Goal: Information Seeking & Learning: Learn about a topic

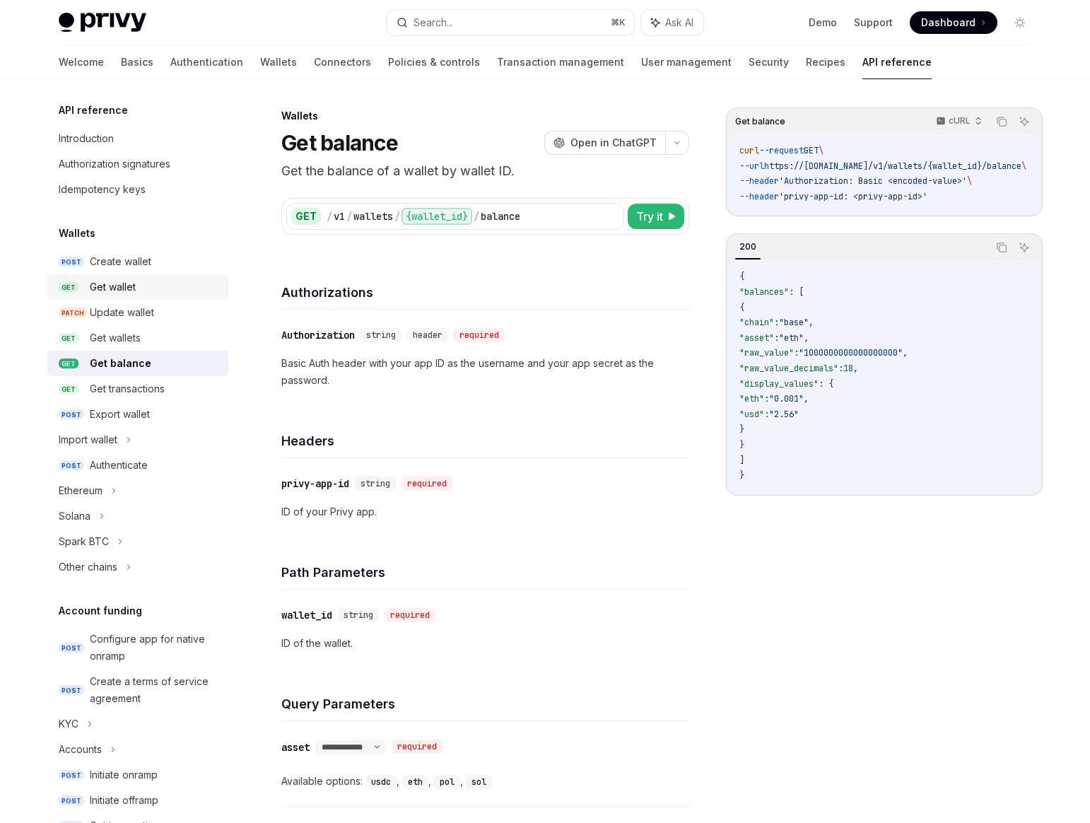
click at [161, 287] on div "Get wallet" at bounding box center [155, 287] width 130 height 17
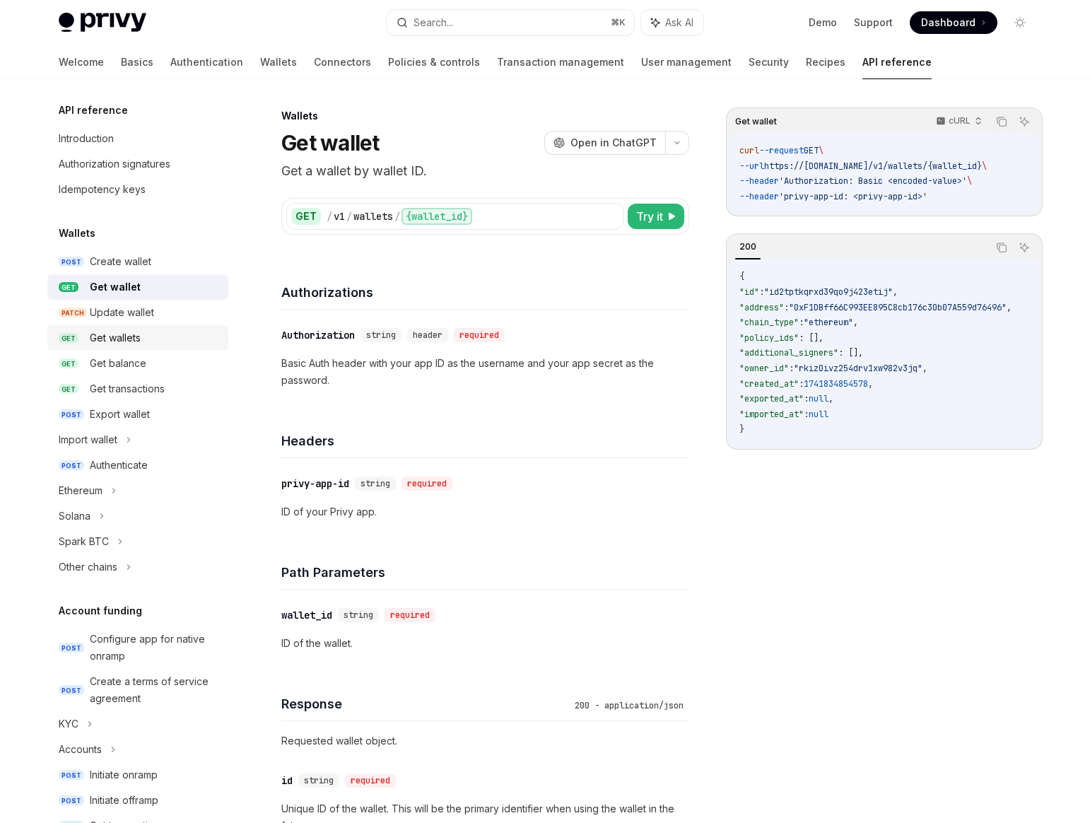
click at [180, 344] on div "Get wallets" at bounding box center [155, 337] width 130 height 17
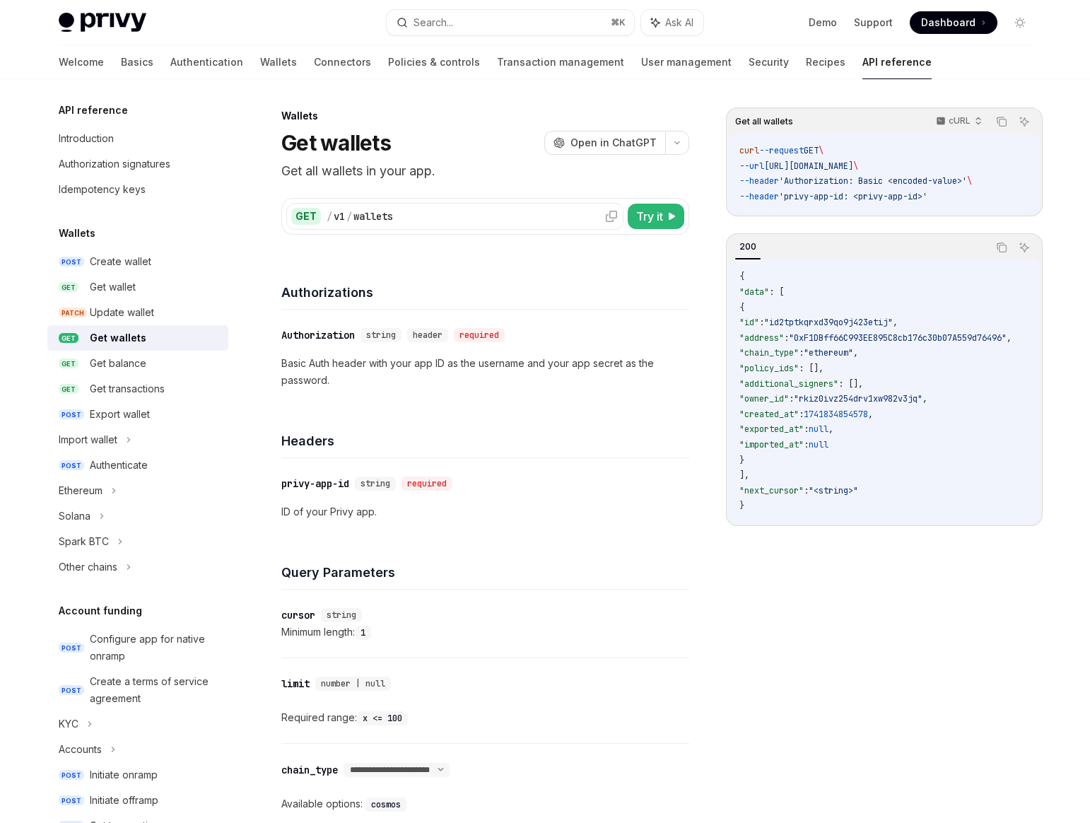
click at [448, 215] on div "/ v1 / wallets" at bounding box center [473, 216] width 292 height 14
click at [102, 358] on div "Get balance" at bounding box center [118, 363] width 57 height 17
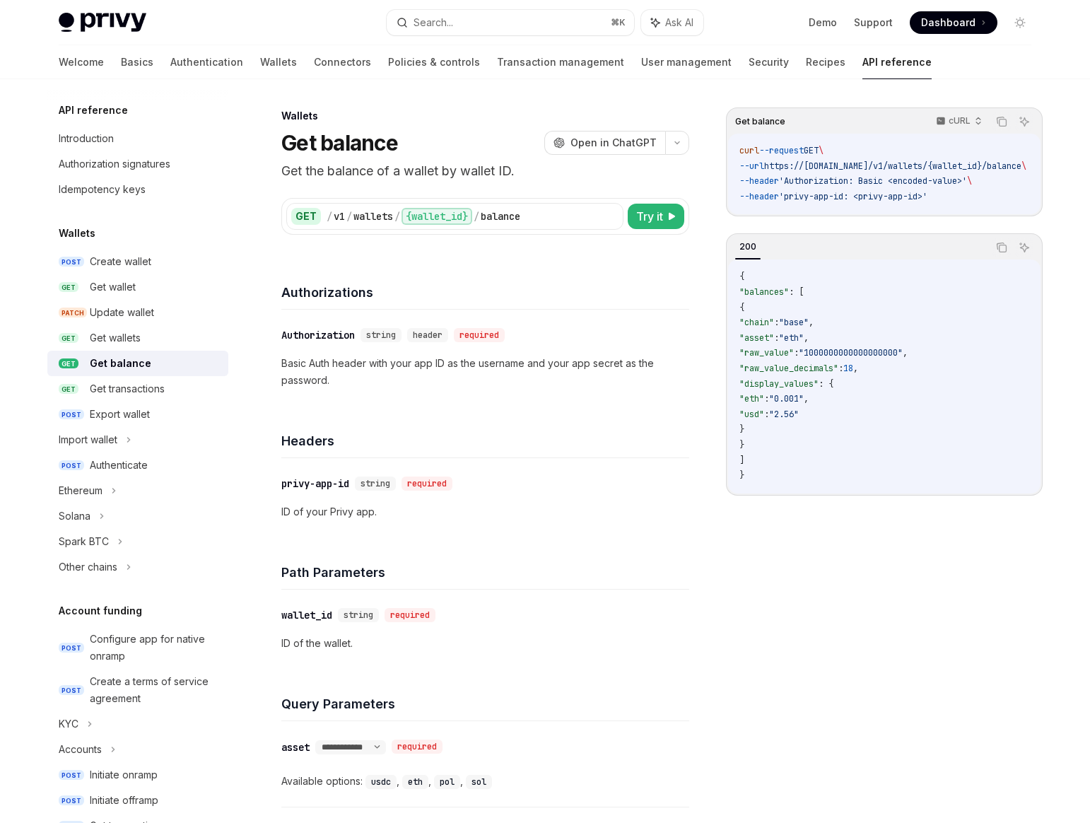
click at [282, 110] on div "Wallets" at bounding box center [485, 116] width 408 height 14
click at [641, 67] on link "User management" at bounding box center [686, 62] width 90 height 34
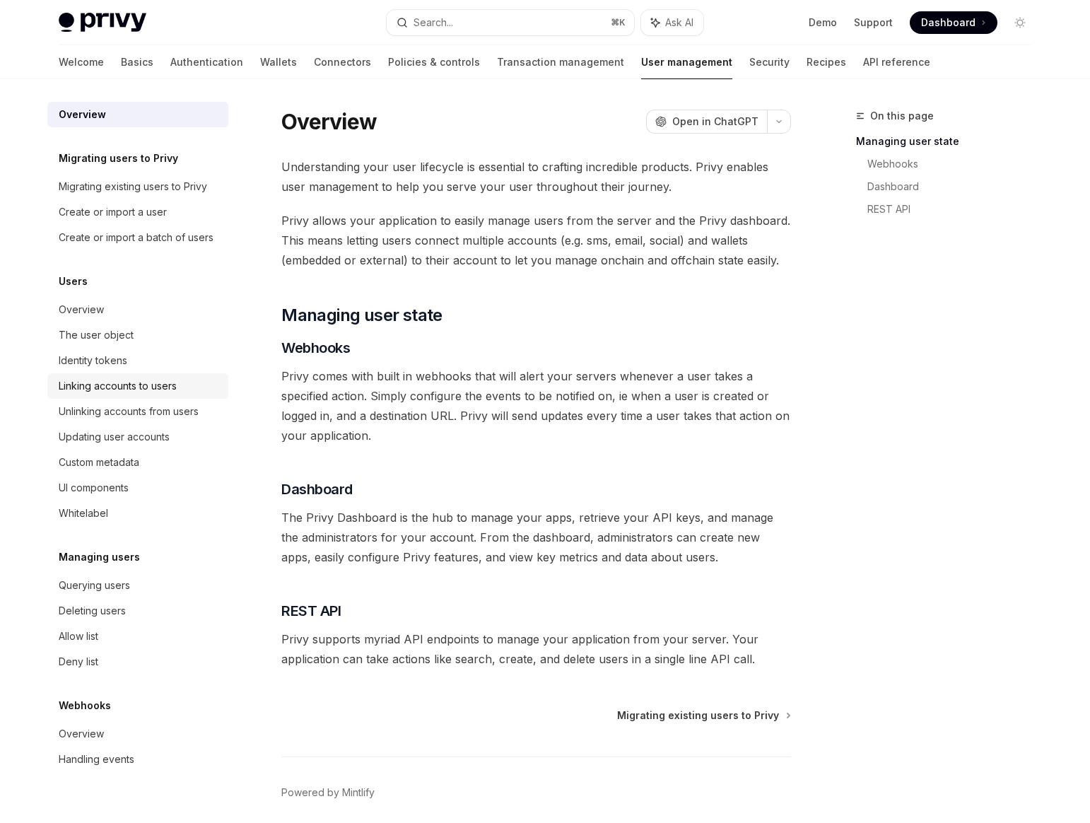
click at [157, 390] on div "Linking accounts to users" at bounding box center [118, 386] width 118 height 17
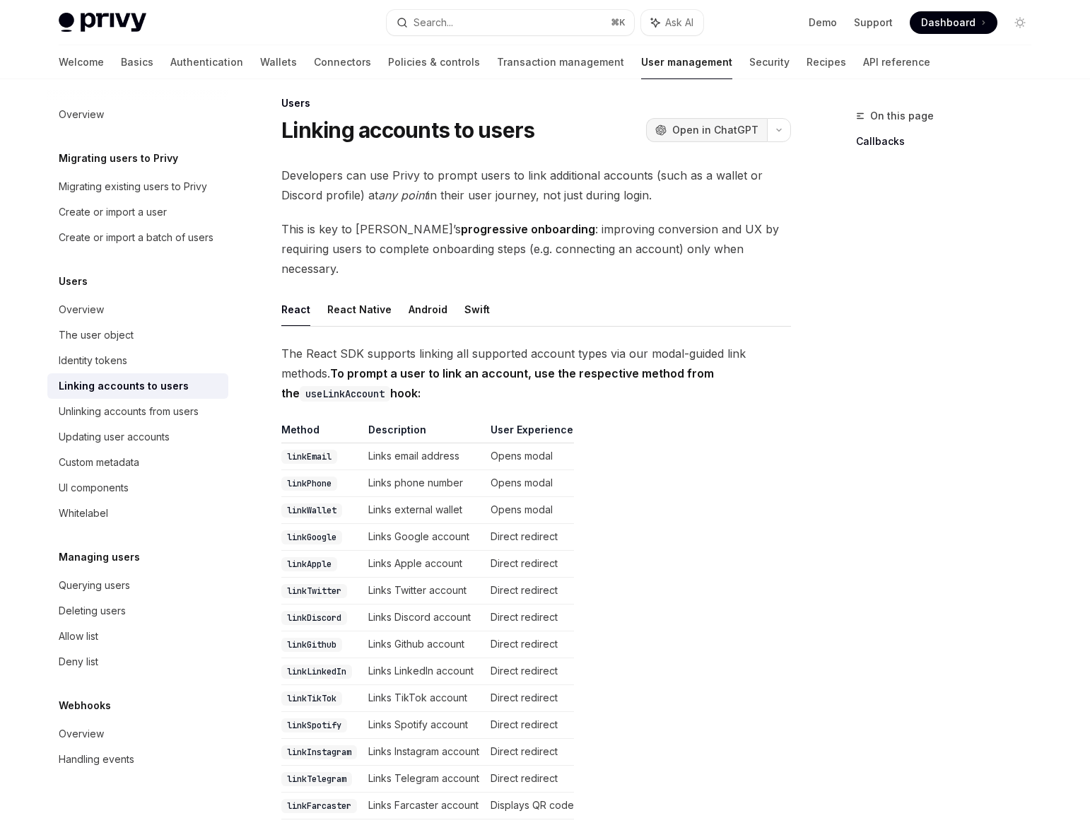
scroll to position [5, 0]
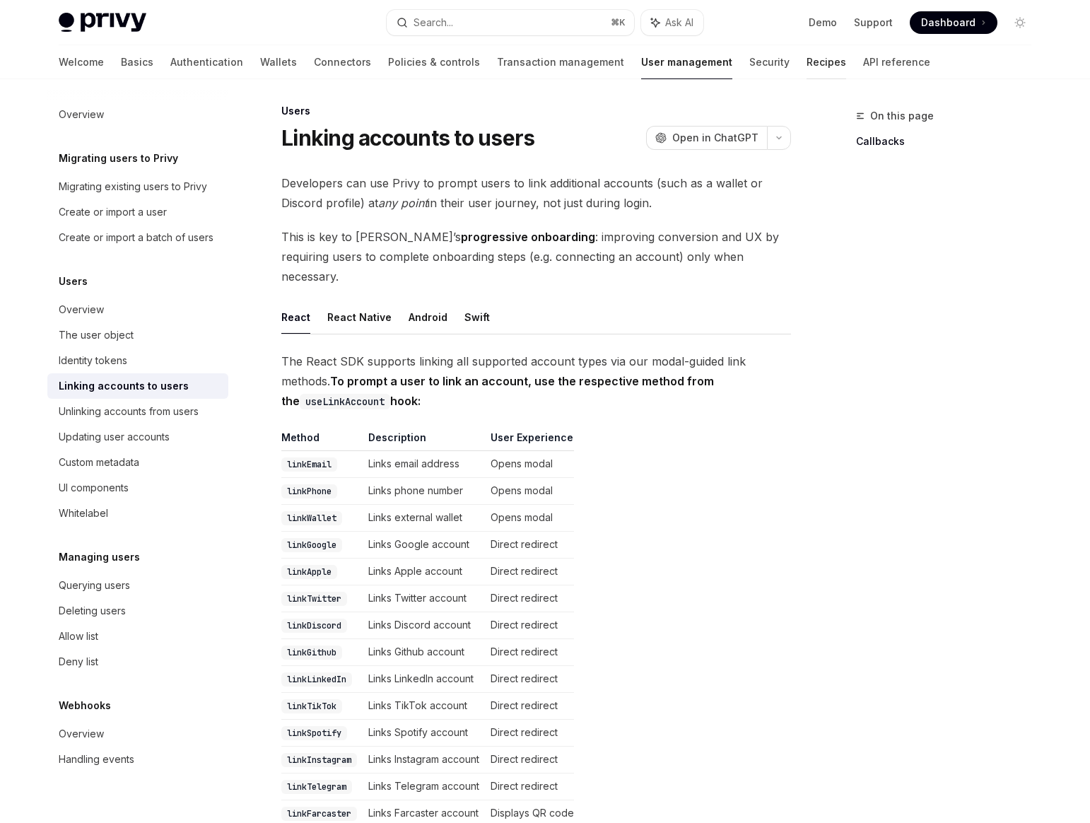
click at [807, 69] on link "Recipes" at bounding box center [827, 62] width 40 height 34
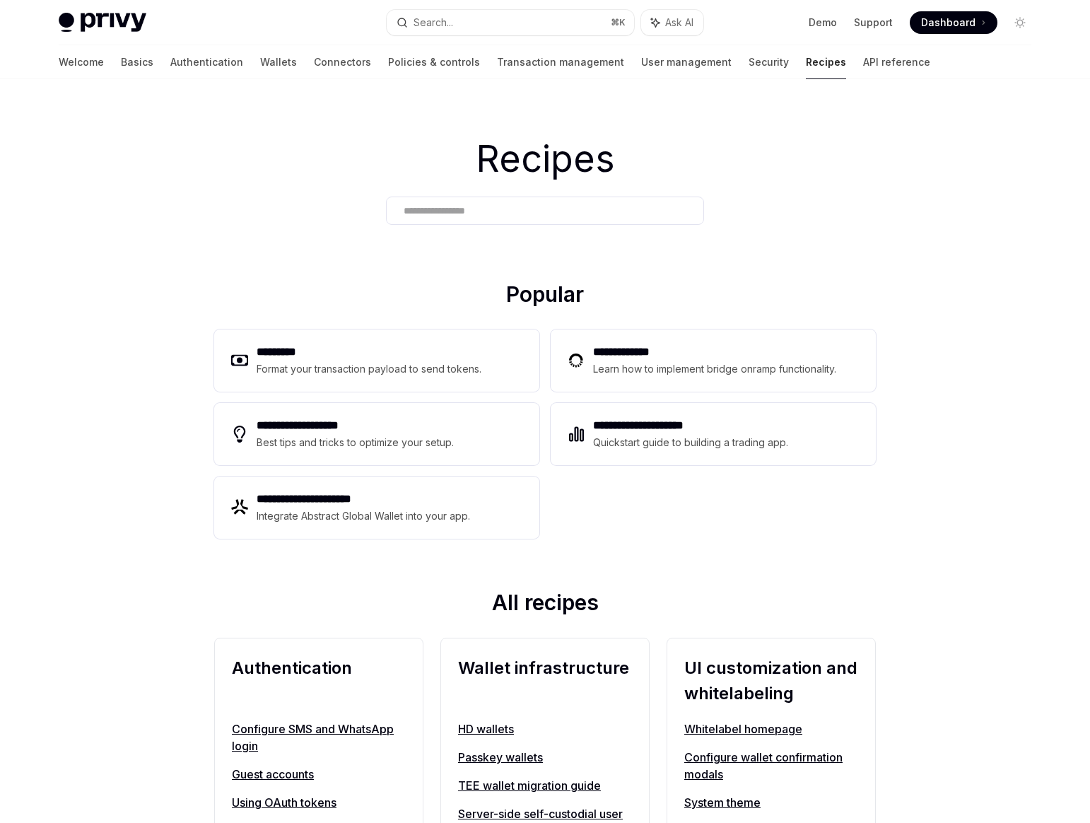
click at [403, 68] on div "Welcome Basics Authentication Wallets Connectors Policies & controls Transactio…" at bounding box center [495, 62] width 872 height 34
click at [402, 68] on link "Policies & controls" at bounding box center [434, 62] width 92 height 34
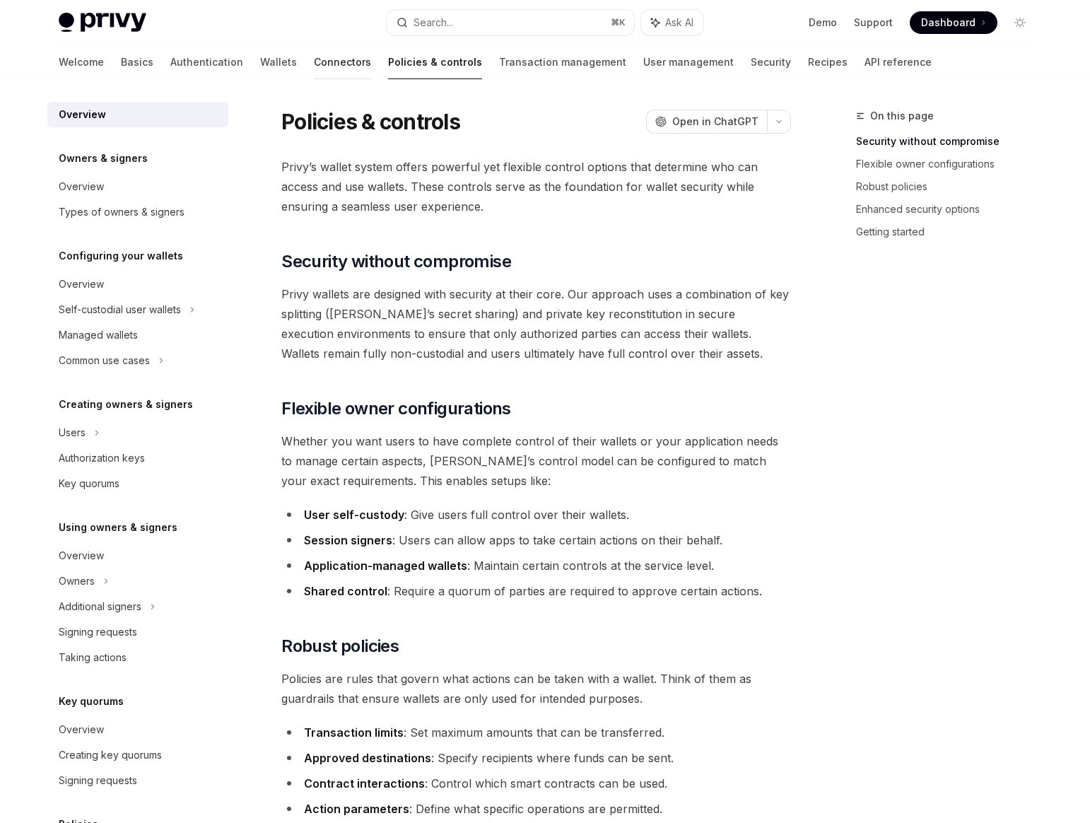
click at [314, 59] on link "Connectors" at bounding box center [342, 62] width 57 height 34
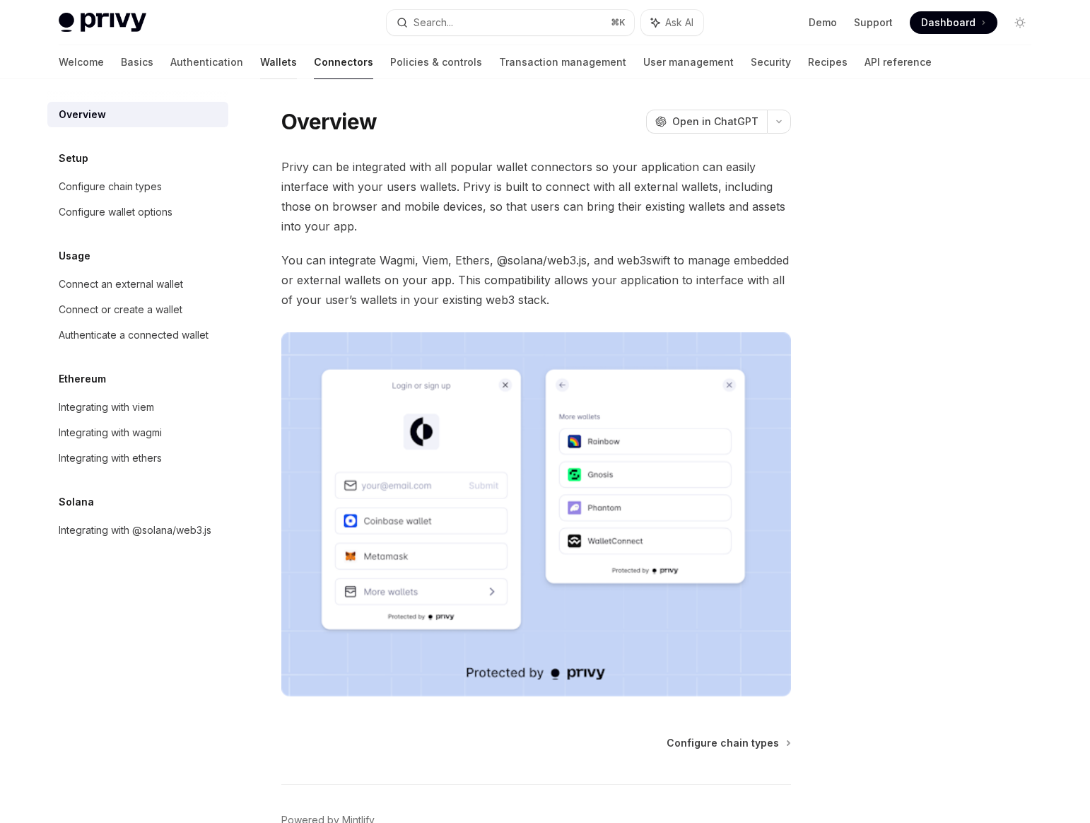
click at [260, 59] on link "Wallets" at bounding box center [278, 62] width 37 height 34
type textarea "*"
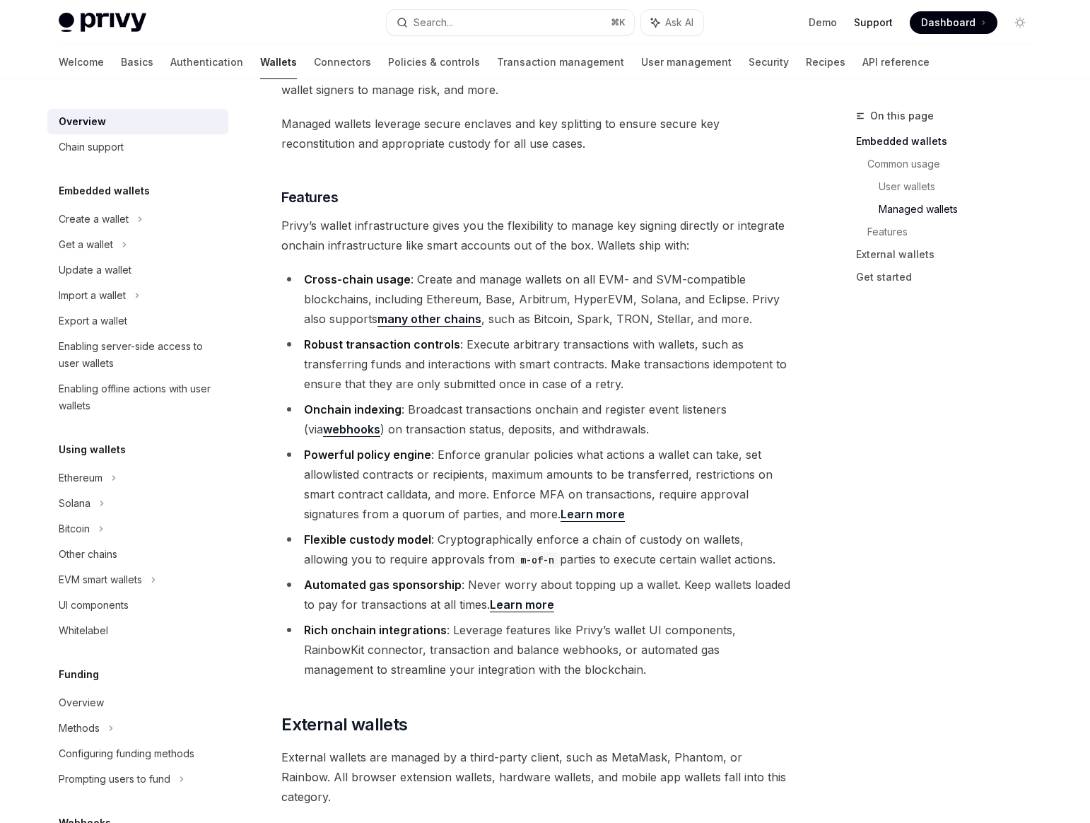
scroll to position [1587, 0]
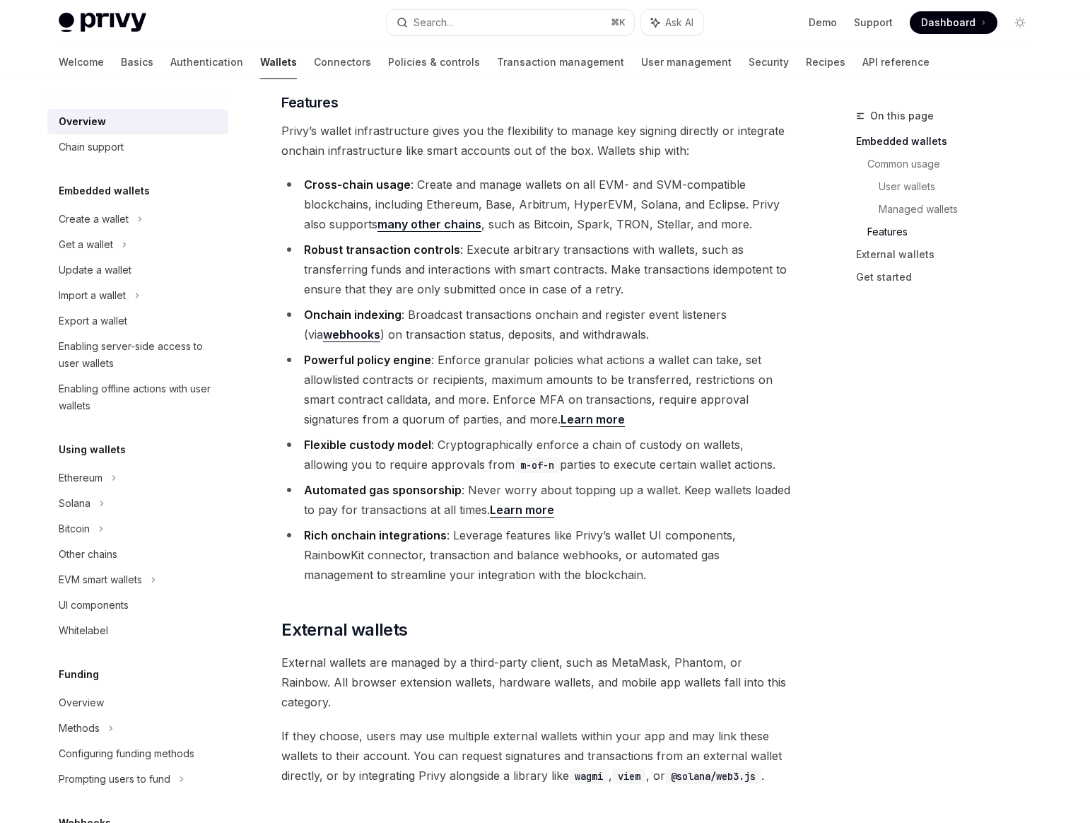
click at [452, 483] on strong "Automated gas sponsorship" at bounding box center [383, 490] width 158 height 14
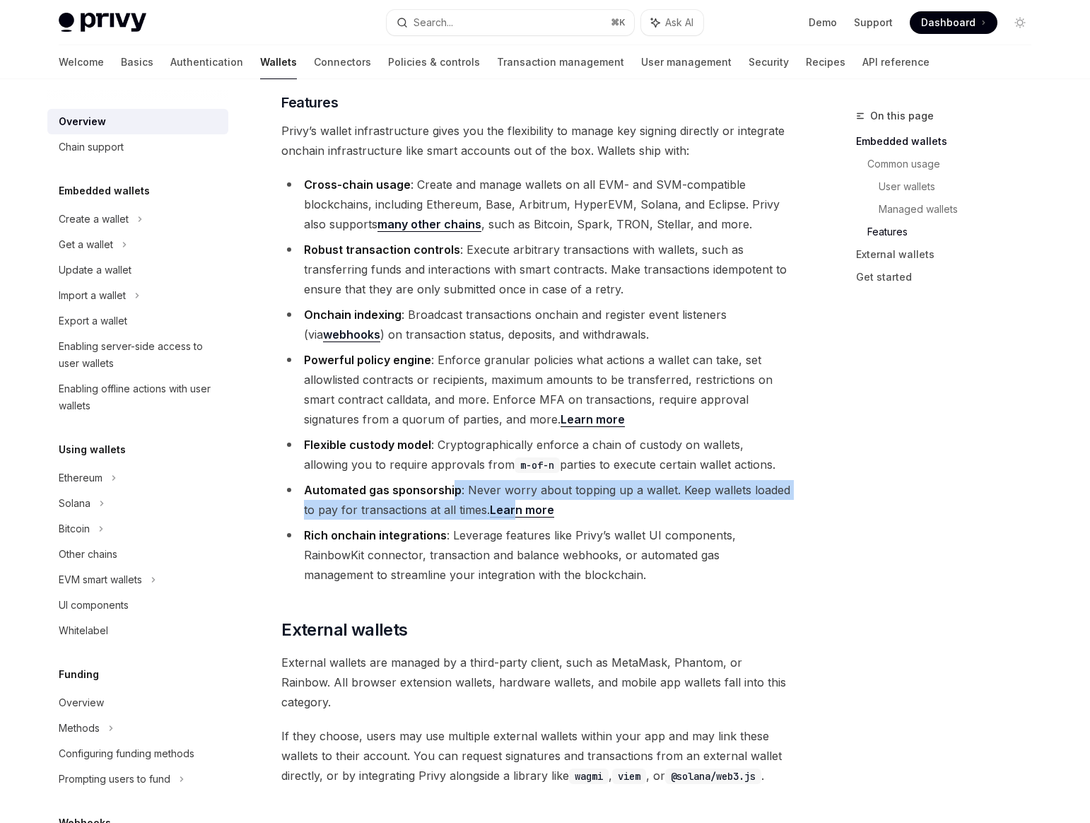
drag, startPoint x: 450, startPoint y: 428, endPoint x: 515, endPoint y: 443, distance: 66.9
click at [515, 480] on li "Automated gas sponsorship : Never worry about topping up a wallet. Keep wallets…" at bounding box center [536, 500] width 510 height 40
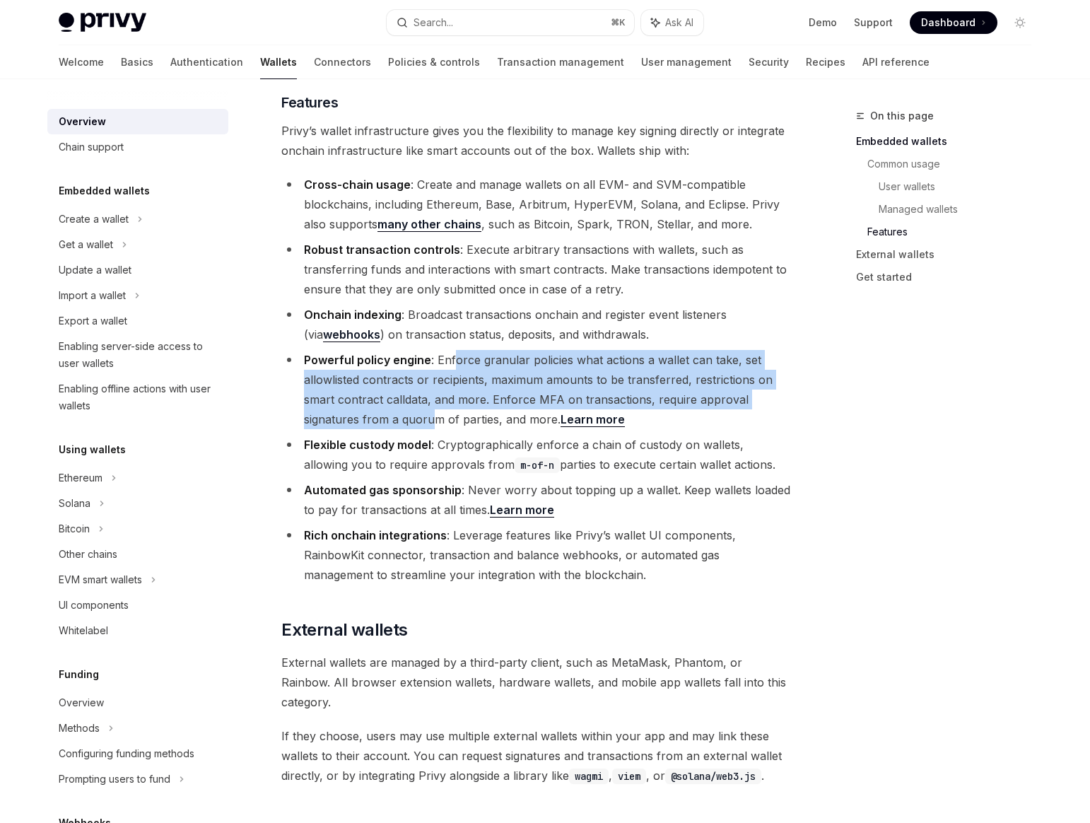
drag, startPoint x: 435, startPoint y: 363, endPoint x: 454, endPoint y: 288, distance: 76.5
click at [454, 288] on ul "Cross-chain usage : Create and manage wallets on all EVM- and SVM-compatible bl…" at bounding box center [536, 380] width 510 height 410
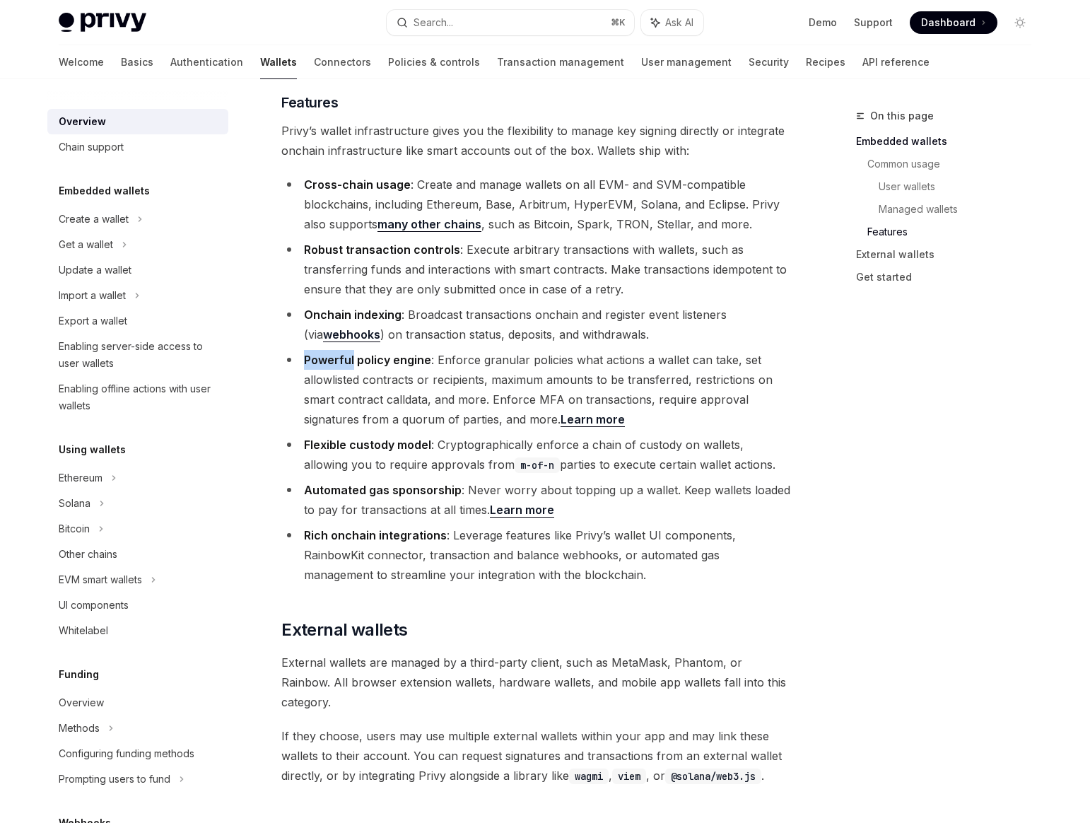
click at [454, 288] on ul "Cross-chain usage : Create and manage wallets on all EVM- and SVM-compatible bl…" at bounding box center [536, 380] width 510 height 410
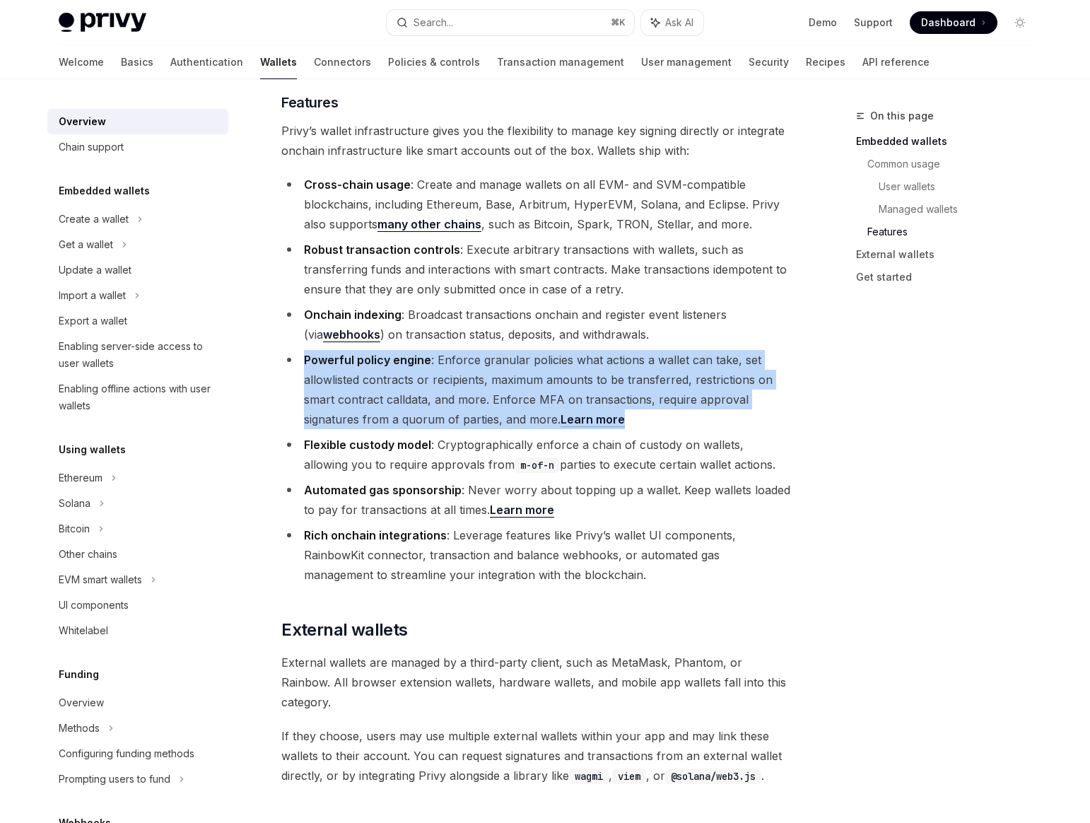
drag, startPoint x: 454, startPoint y: 288, endPoint x: 744, endPoint y: 334, distance: 294.1
click at [744, 335] on ul "Cross-chain usage : Create and manage wallets on all EVM- and SVM-compatible bl…" at bounding box center [536, 380] width 510 height 410
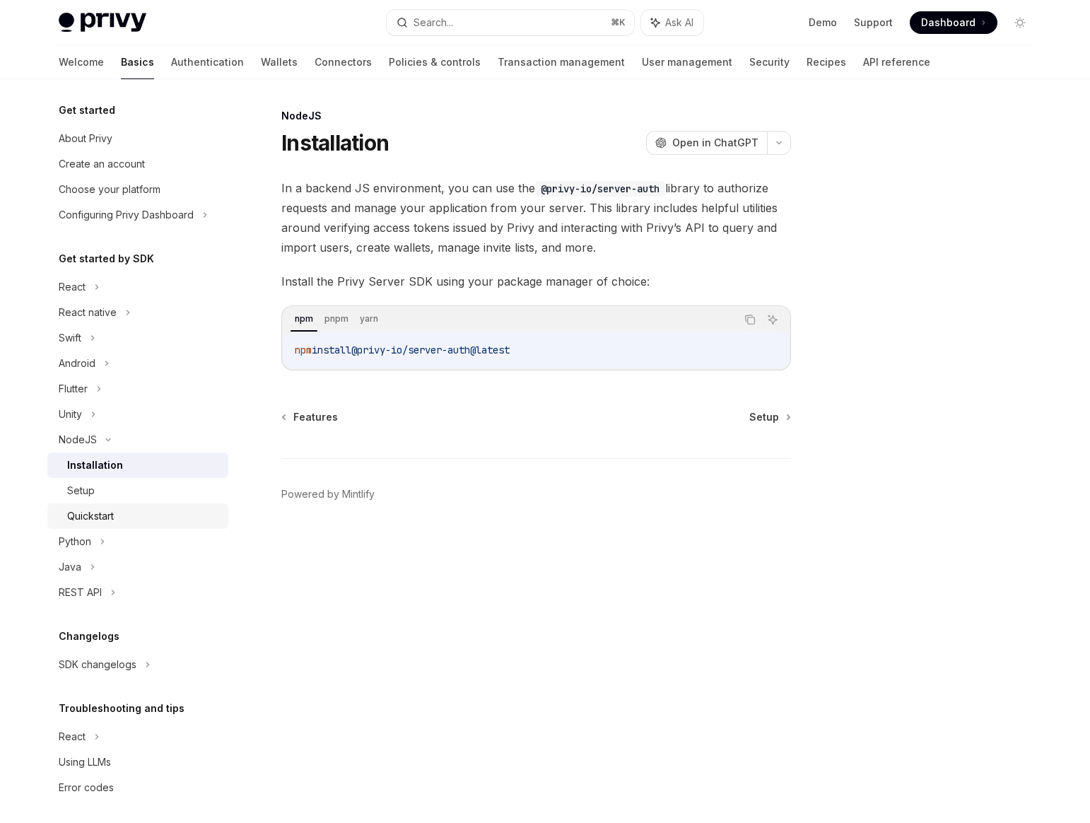
click at [158, 525] on link "Quickstart" at bounding box center [137, 515] width 181 height 25
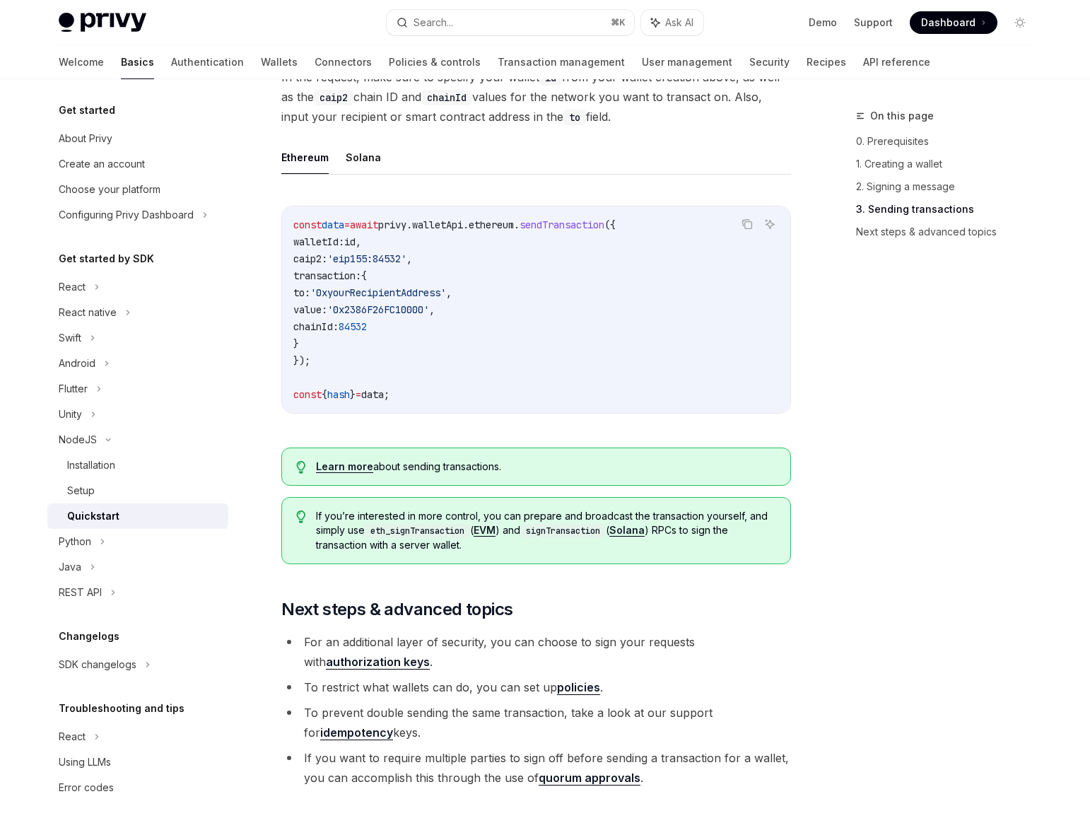
scroll to position [1110, 0]
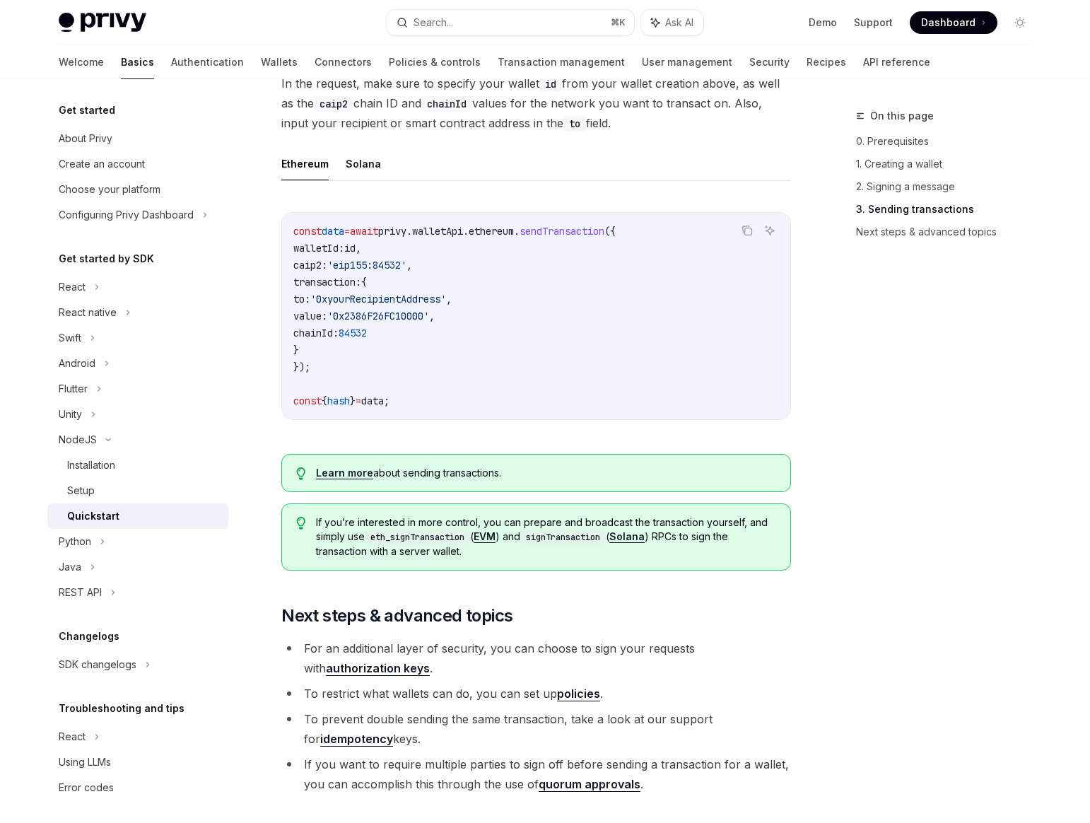
click at [430, 661] on link "authorization keys" at bounding box center [378, 668] width 104 height 15
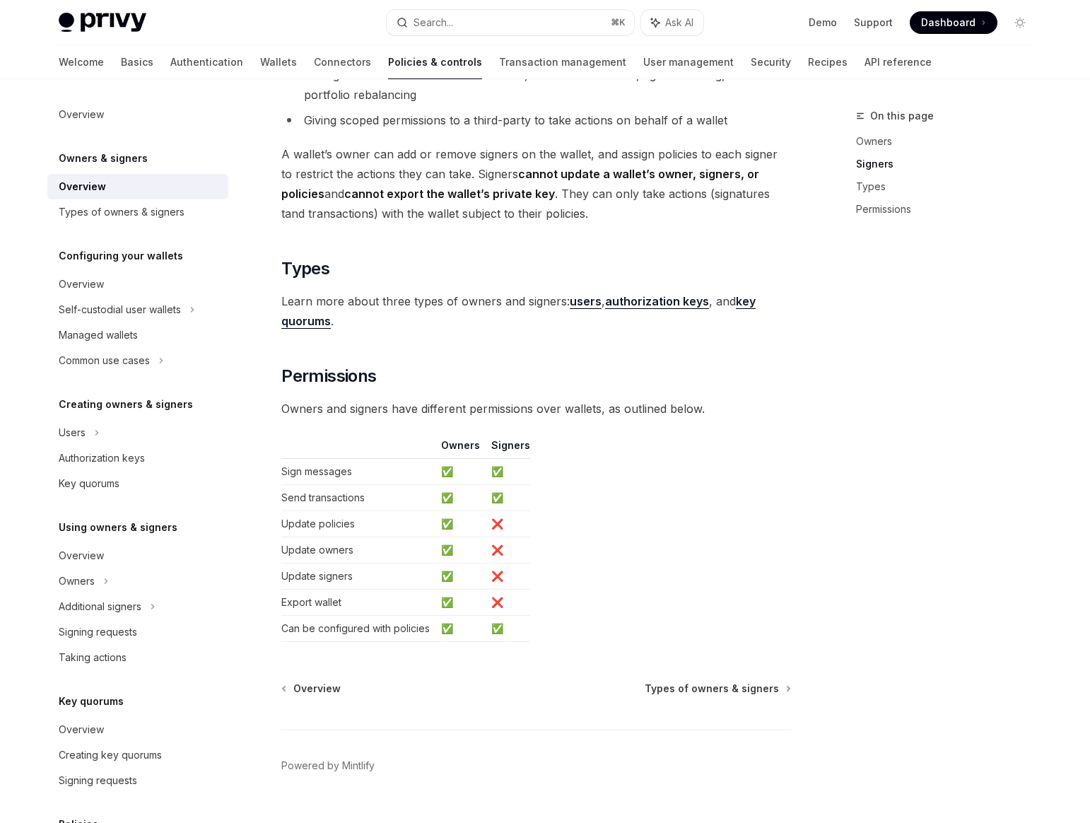
scroll to position [938, 0]
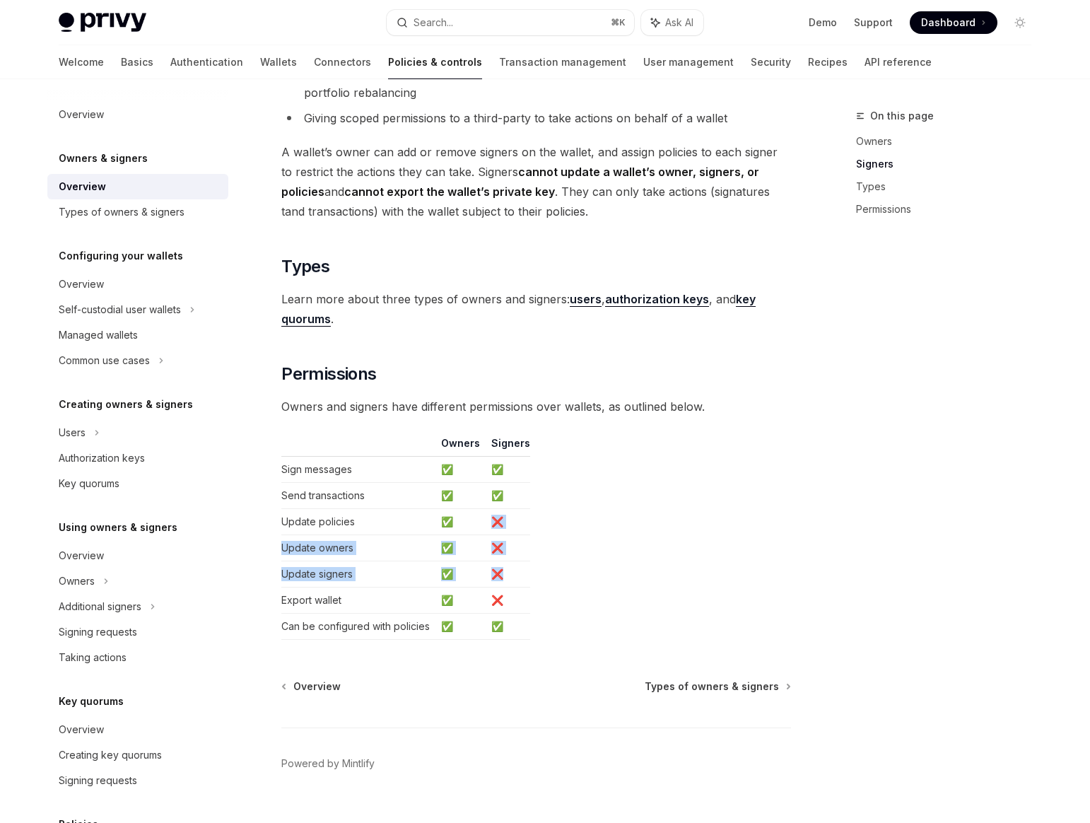
drag, startPoint x: 486, startPoint y: 522, endPoint x: 509, endPoint y: 572, distance: 54.4
click at [509, 572] on tbody "Sign messages ✅ ✅ Send transactions ✅ ✅ Update policies ✅ ❌ Update owners ✅ ❌ U…" at bounding box center [405, 548] width 249 height 183
click at [508, 602] on td "❌" at bounding box center [508, 600] width 45 height 26
drag, startPoint x: 519, startPoint y: 602, endPoint x: 278, endPoint y: 513, distance: 257.2
click at [278, 513] on div "Owners & signers Overview OpenAI Open in ChatGPT OpenAI Open in ChatGPT Privy r…" at bounding box center [403, 9] width 780 height 1680
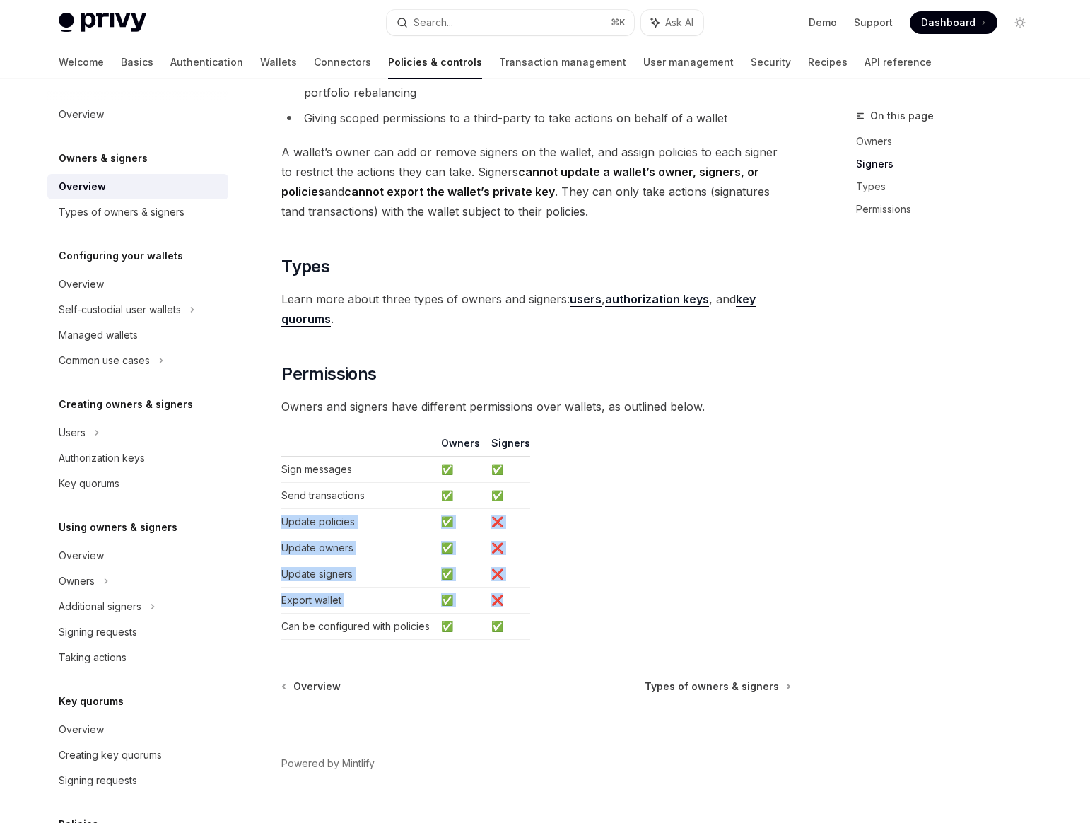
click at [278, 513] on div "Owners & signers Overview OpenAI Open in ChatGPT OpenAI Open in ChatGPT Privy r…" at bounding box center [403, 9] width 780 height 1680
drag, startPoint x: 278, startPoint y: 513, endPoint x: 538, endPoint y: 604, distance: 275.9
click at [539, 604] on div "Owners & signers Overview OpenAI Open in ChatGPT OpenAI Open in ChatGPT Privy r…" at bounding box center [403, 9] width 780 height 1680
click at [538, 604] on table "Owners Signers Sign messages ✅ ✅ Send transactions ✅ ✅ Update policies ✅ ❌ Upda…" at bounding box center [536, 538] width 510 height 204
drag, startPoint x: 538, startPoint y: 604, endPoint x: 302, endPoint y: 505, distance: 256.0
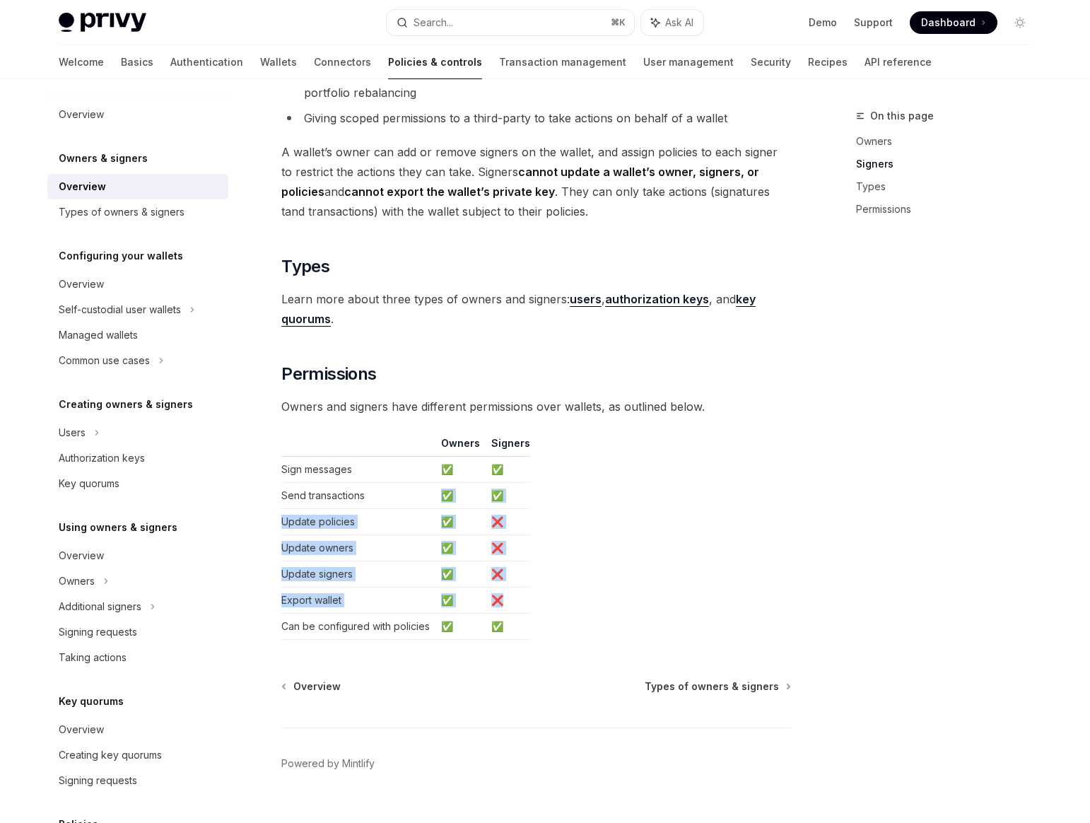
click at [302, 505] on table "Owners Signers Sign messages ✅ ✅ Send transactions ✅ ✅ Update policies ✅ ❌ Upda…" at bounding box center [536, 538] width 510 height 204
click at [91, 481] on div "Key quorums" at bounding box center [89, 483] width 61 height 17
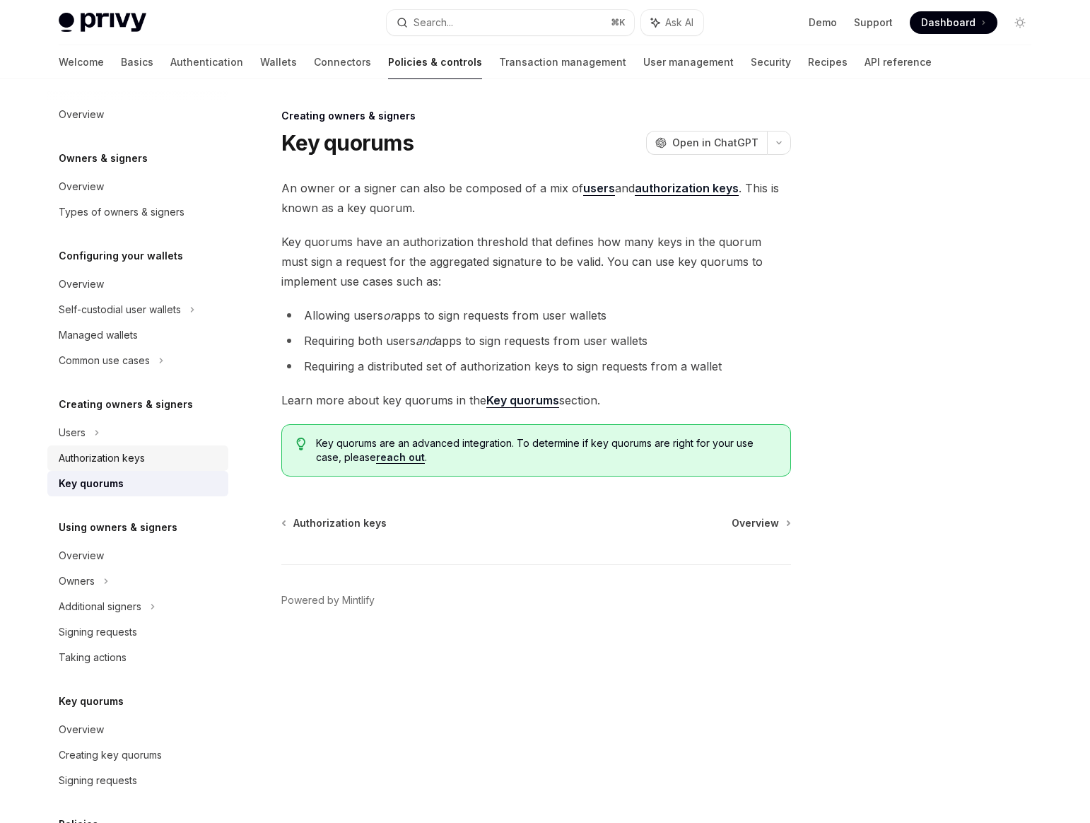
click at [130, 455] on div "Authorization keys" at bounding box center [102, 458] width 86 height 17
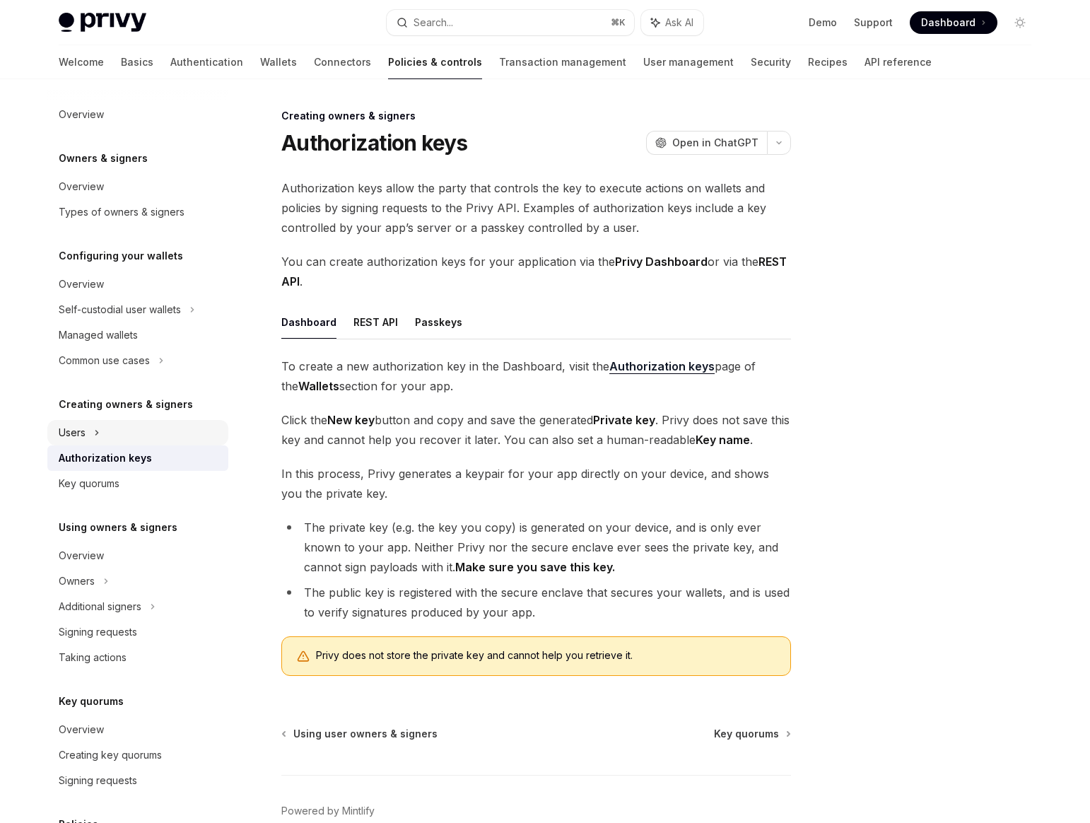
click at [116, 431] on div "Users" at bounding box center [137, 432] width 181 height 25
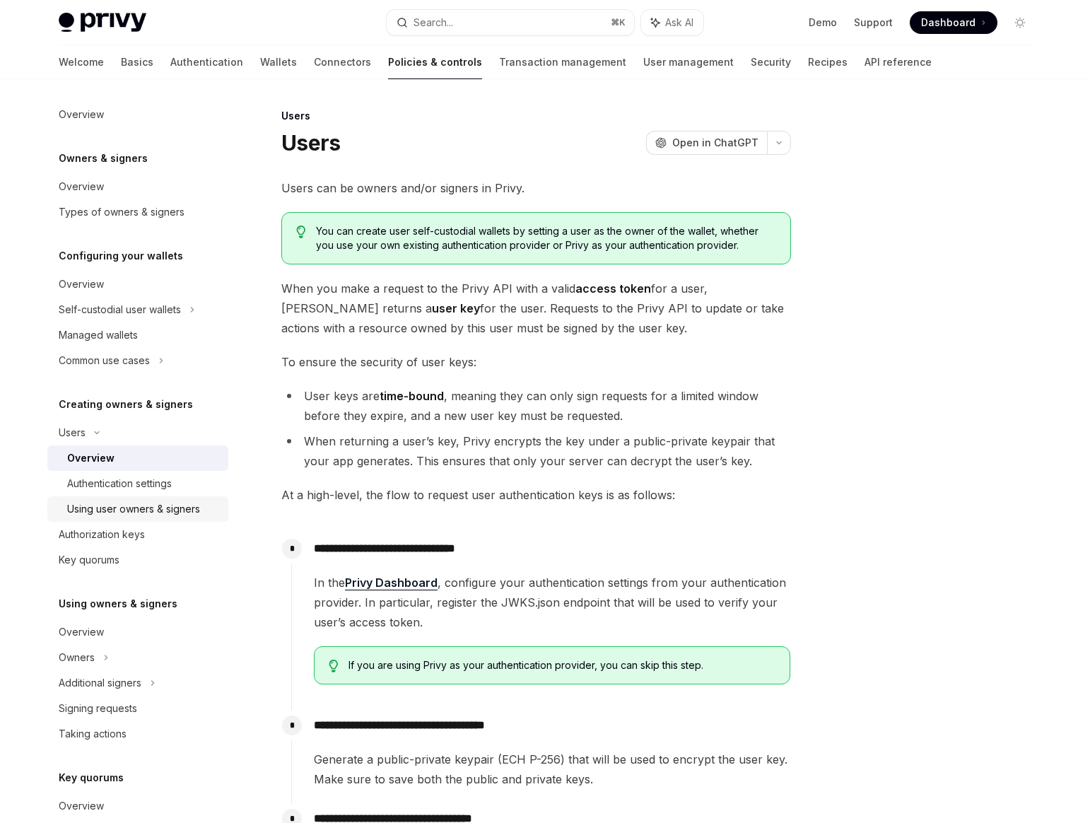
click at [133, 498] on link "Using user owners & signers" at bounding box center [137, 508] width 181 height 25
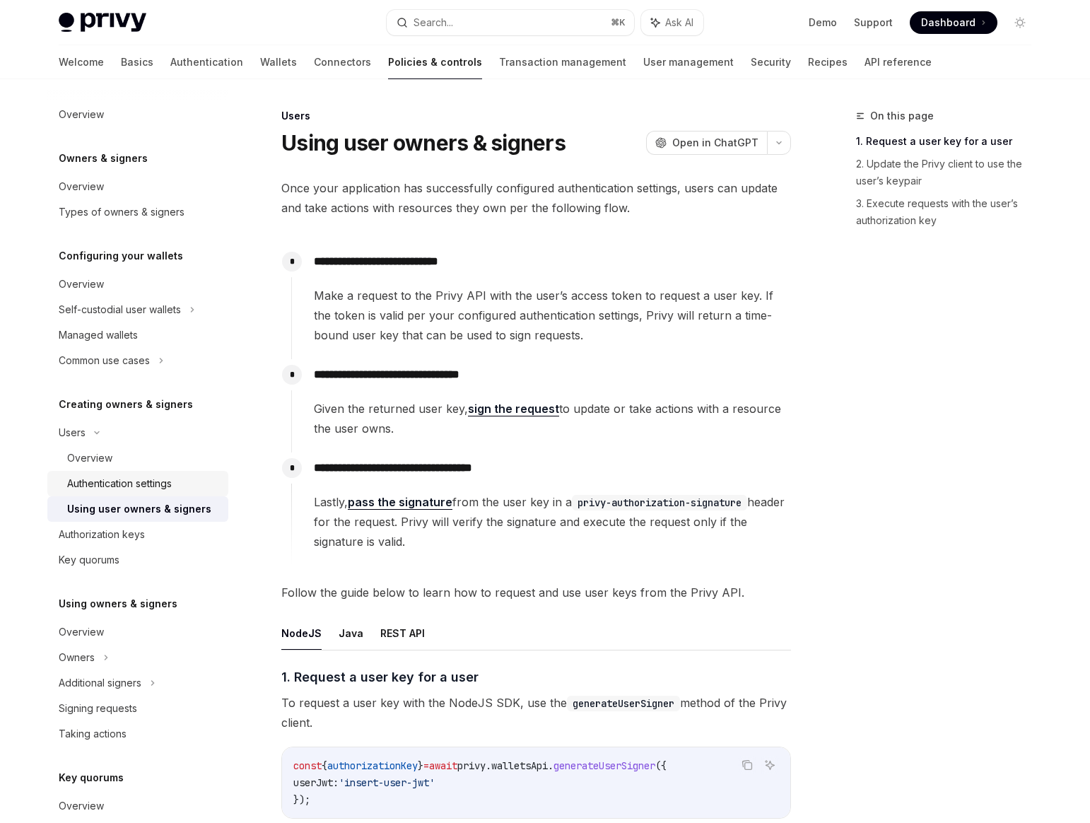
click at [136, 488] on div "Authentication settings" at bounding box center [119, 483] width 105 height 17
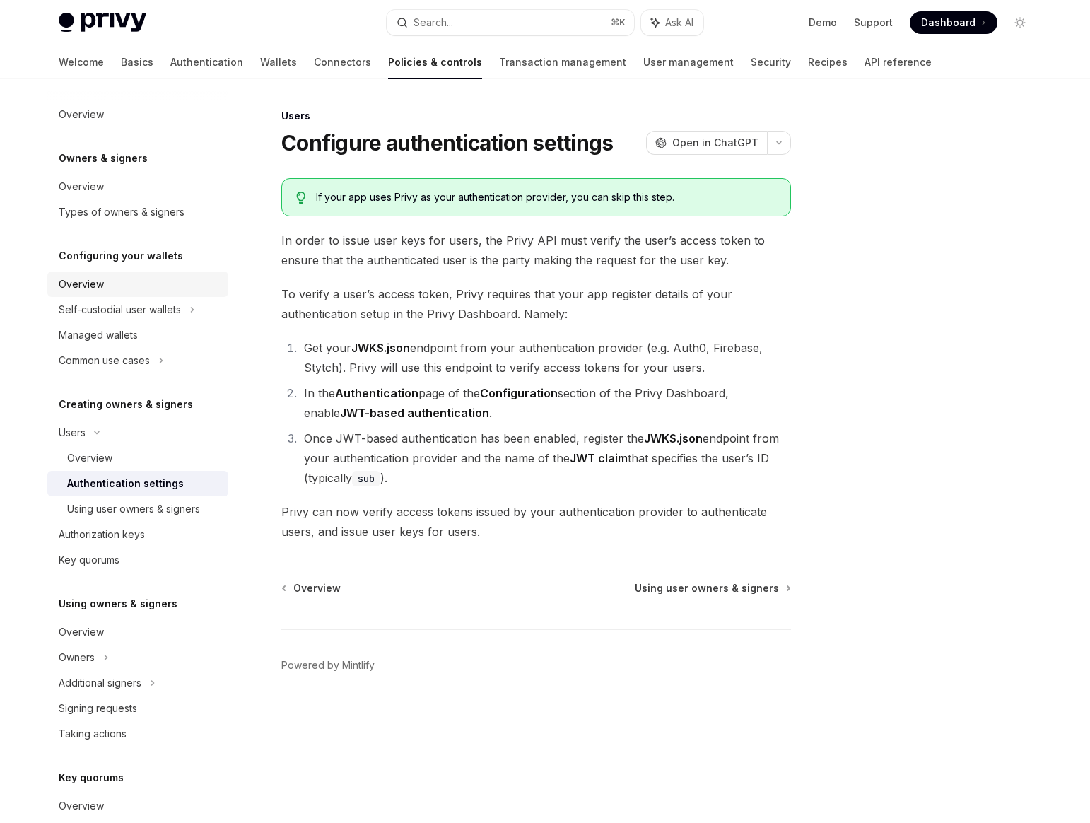
click at [136, 292] on div "Overview" at bounding box center [139, 284] width 161 height 17
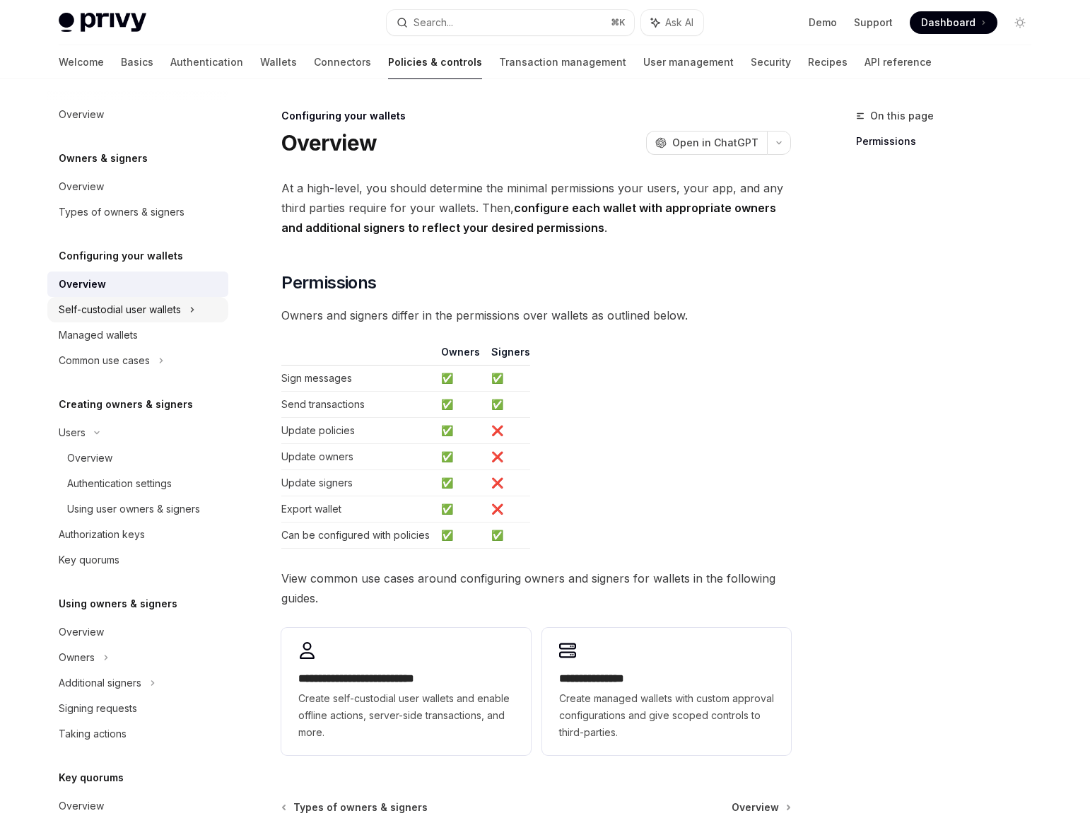
click at [139, 315] on div "Self-custodial user wallets" at bounding box center [120, 309] width 122 height 17
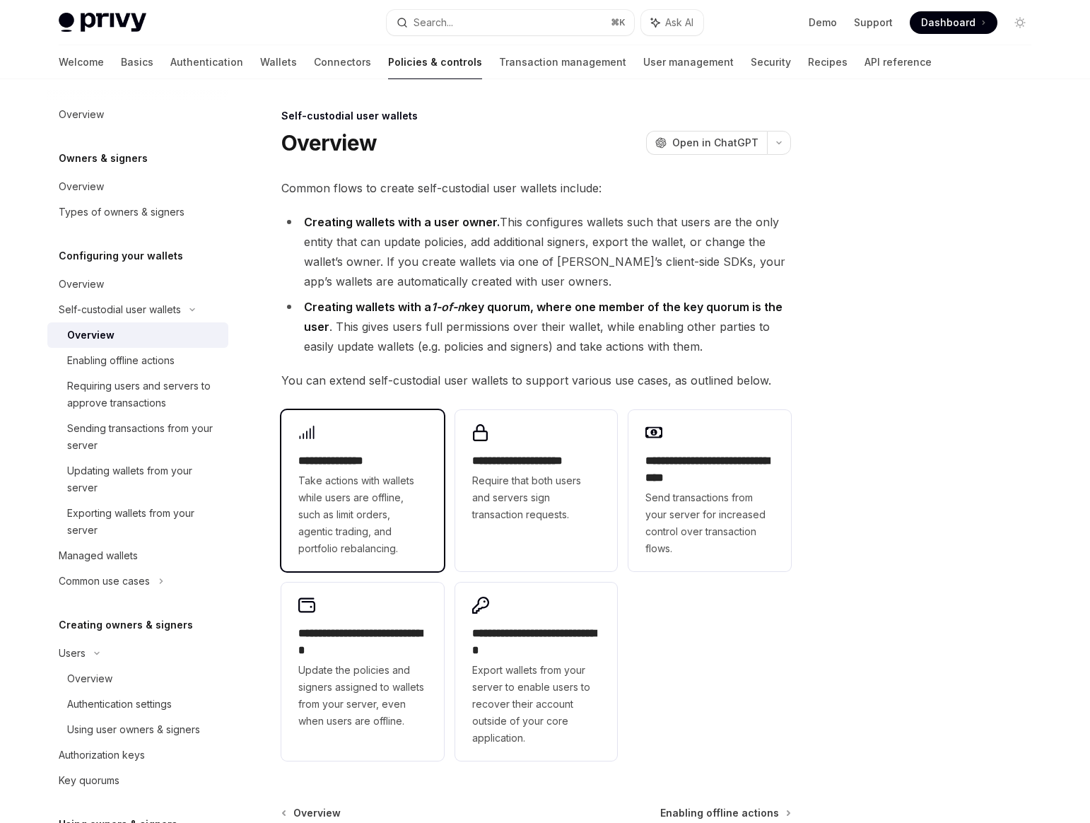
click at [409, 483] on span "Take actions with wallets while users are offline, such as limit orders, agenti…" at bounding box center [362, 514] width 129 height 85
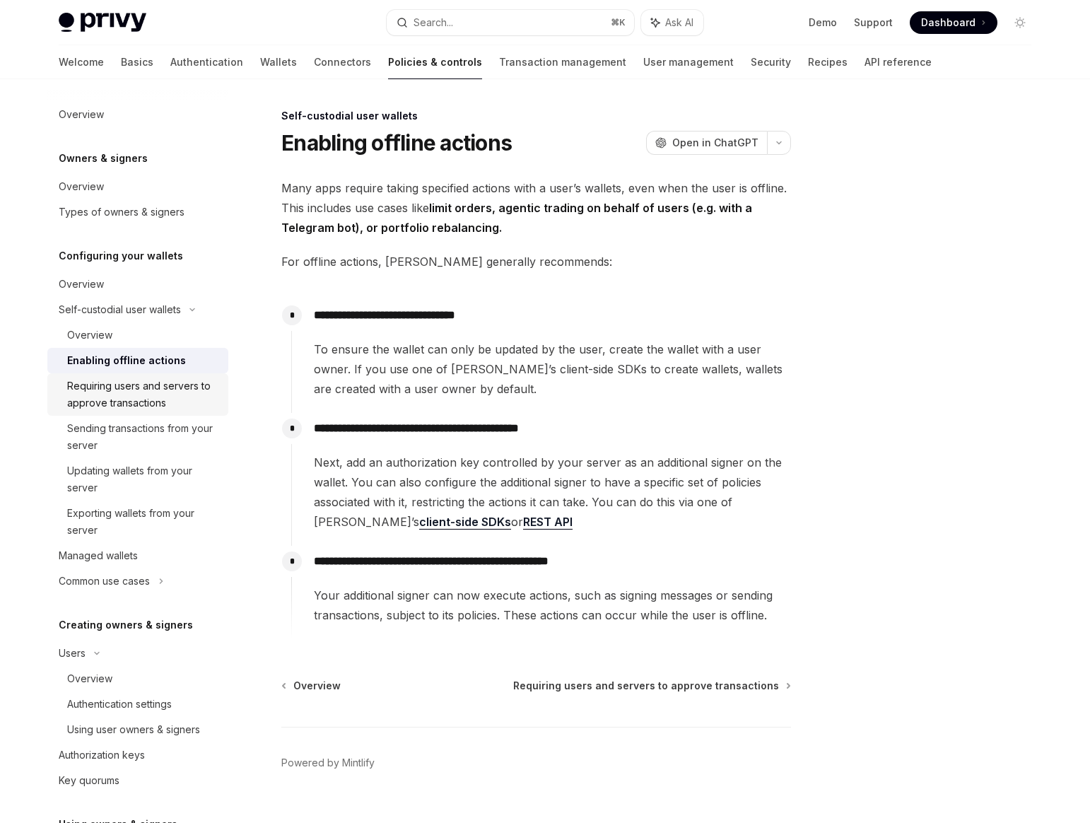
click at [164, 390] on div "Requiring users and servers to approve transactions" at bounding box center [143, 395] width 153 height 34
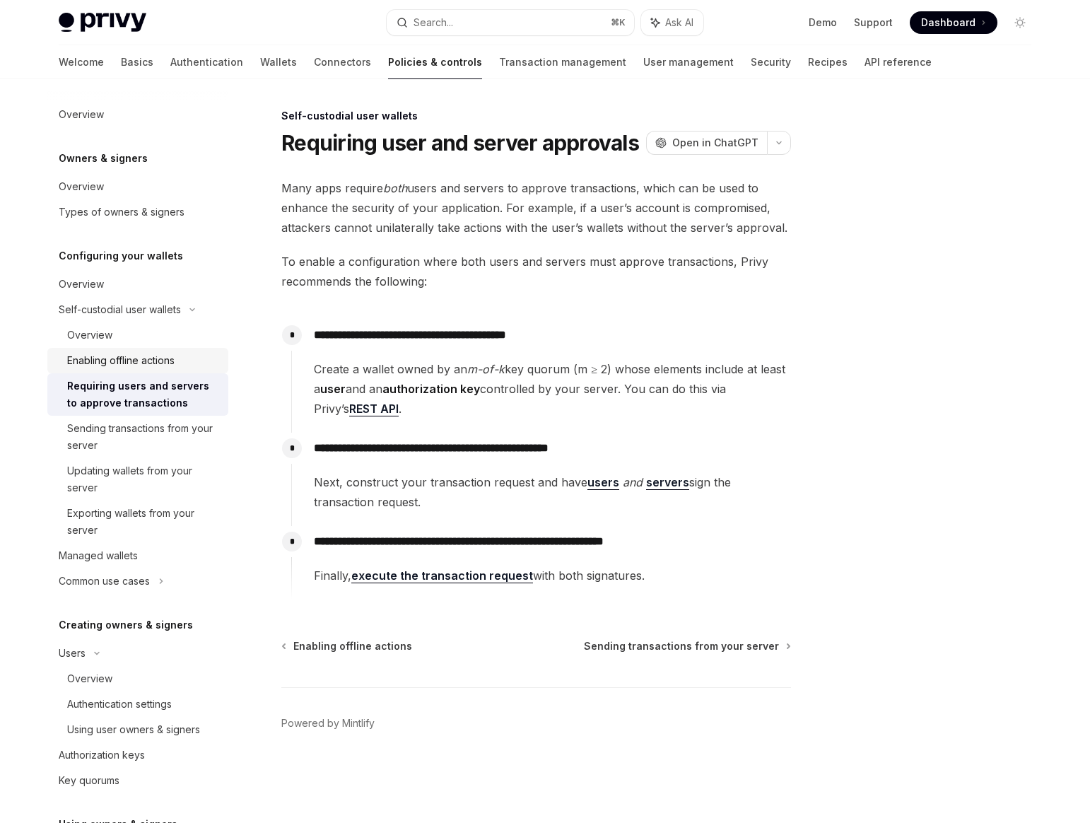
click at [200, 371] on link "Enabling offline actions" at bounding box center [137, 360] width 181 height 25
type textarea "*"
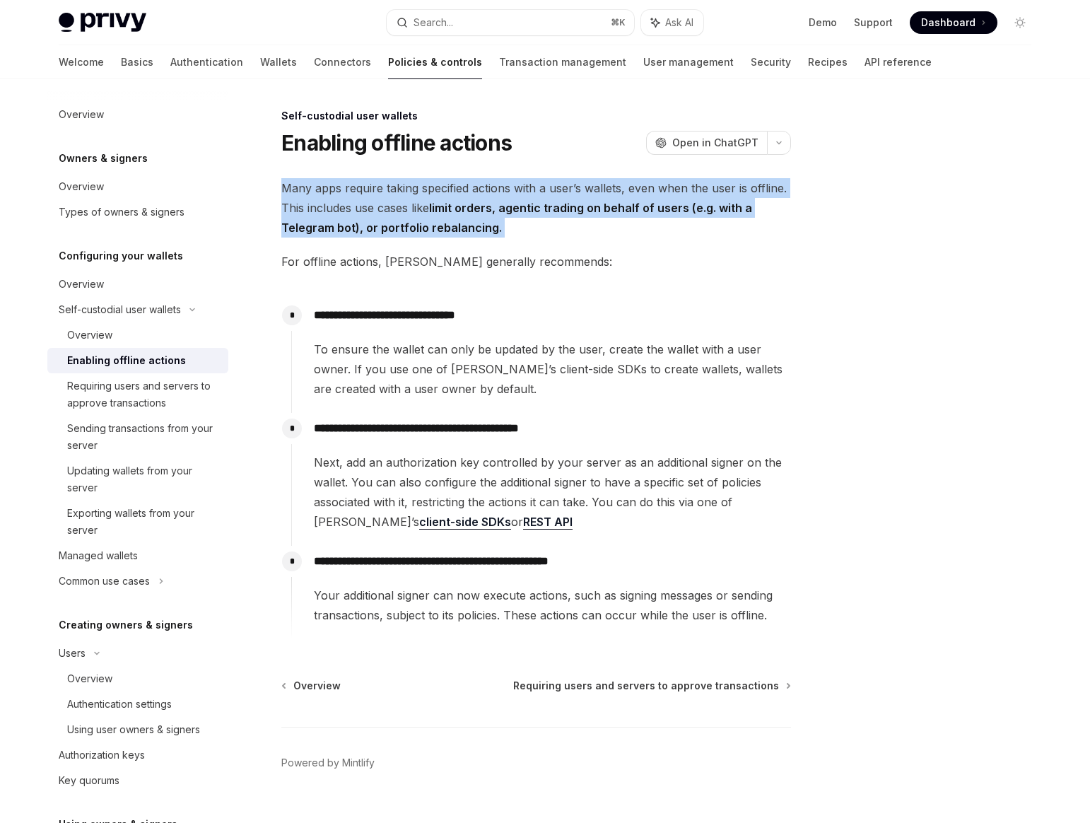
drag, startPoint x: 272, startPoint y: 187, endPoint x: 597, endPoint y: 254, distance: 331.4
click at [597, 254] on div "**********" at bounding box center [403, 478] width 780 height 742
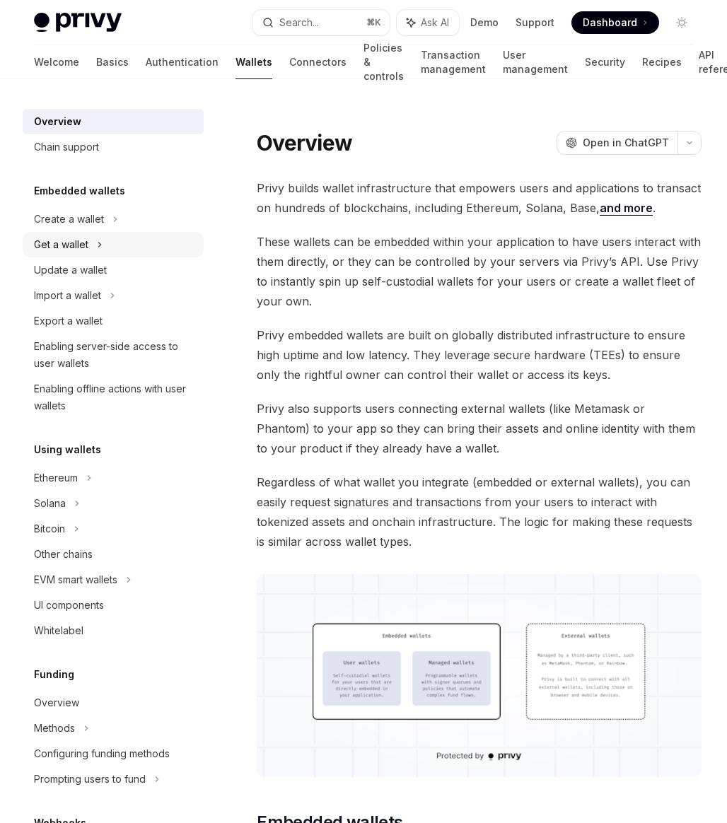
click at [103, 235] on div "Get a wallet" at bounding box center [113, 244] width 181 height 25
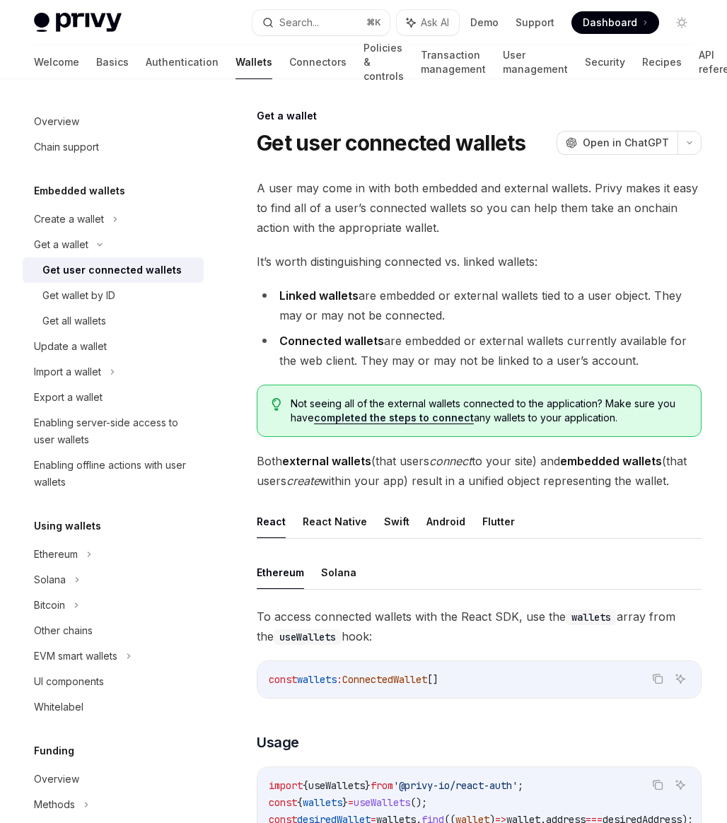
click at [432, 416] on link "completed the steps to connect" at bounding box center [394, 417] width 160 height 13
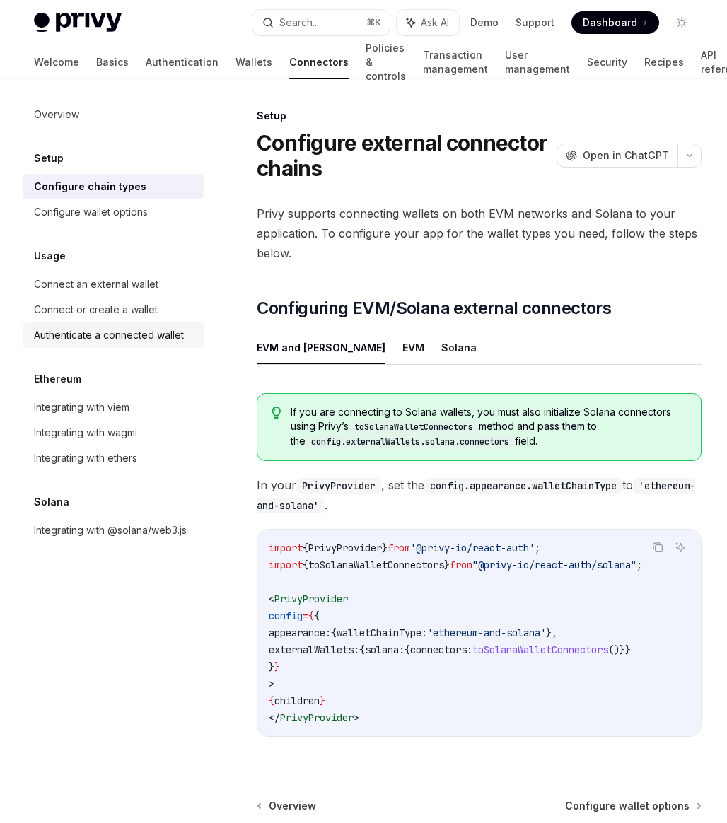
click at [108, 344] on link "Authenticate a connected wallet" at bounding box center [113, 334] width 181 height 25
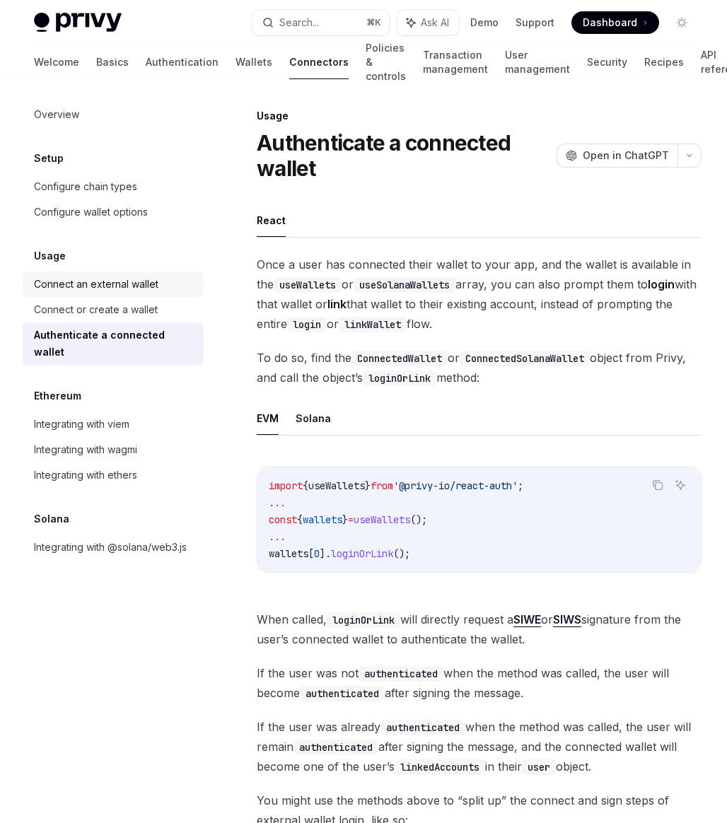
click at [60, 294] on link "Connect an external wallet" at bounding box center [113, 283] width 181 height 25
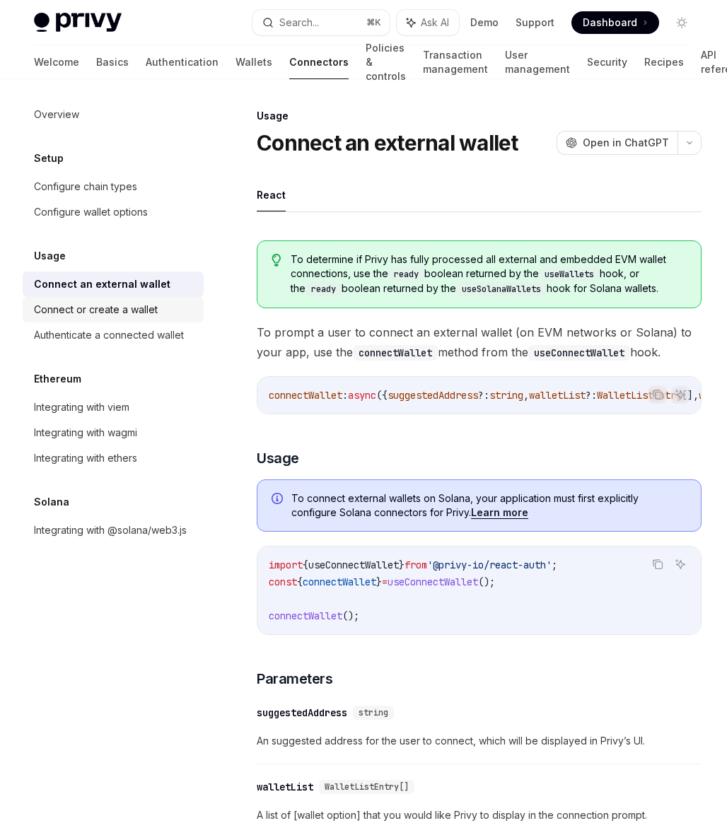
click at [60, 297] on link "Connect or create a wallet" at bounding box center [113, 309] width 181 height 25
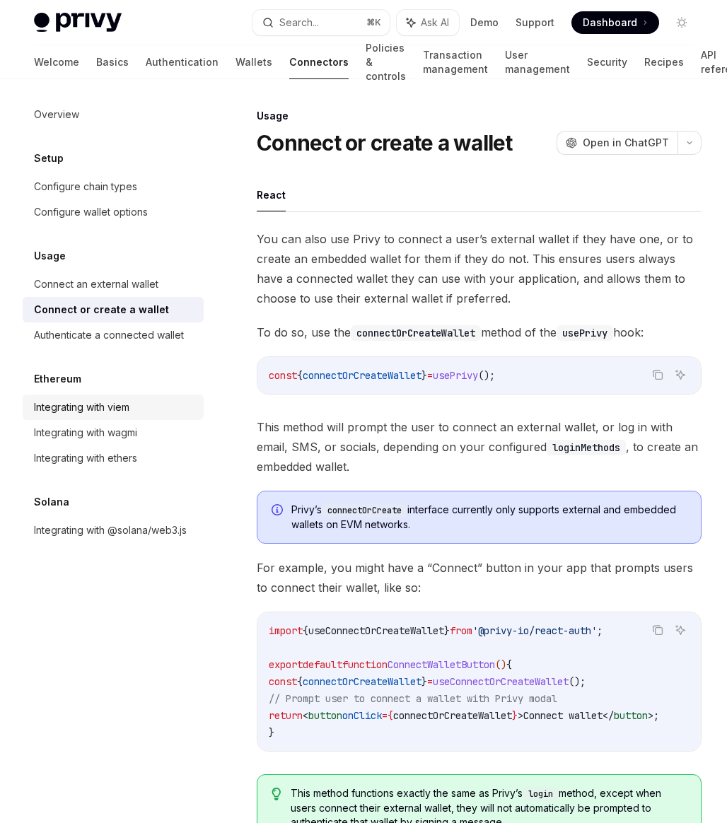
click at [119, 416] on link "Integrating with viem" at bounding box center [113, 406] width 181 height 25
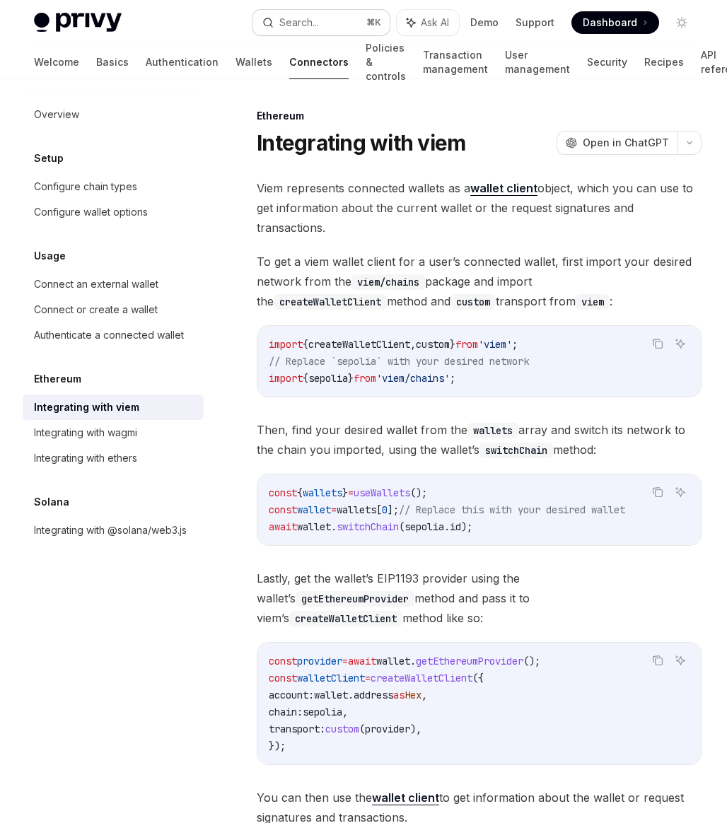
click at [305, 21] on div "Search..." at bounding box center [299, 22] width 40 height 17
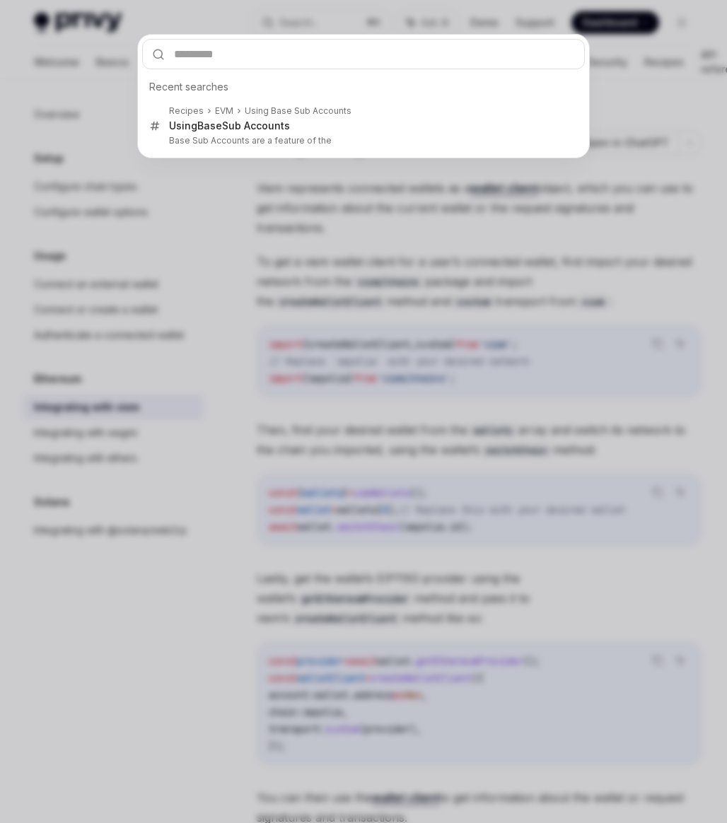
click at [606, 104] on div "Recent searches Recipes EVM Using Base Sub Accounts Using Base Sub Accounts Bas…" at bounding box center [363, 411] width 727 height 823
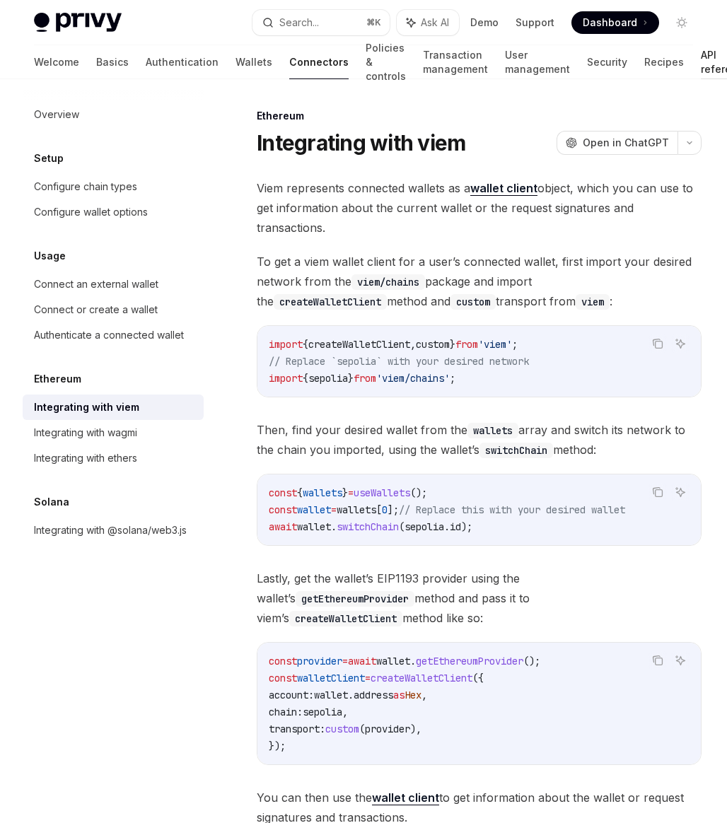
click at [701, 65] on link "API reference" at bounding box center [725, 62] width 49 height 34
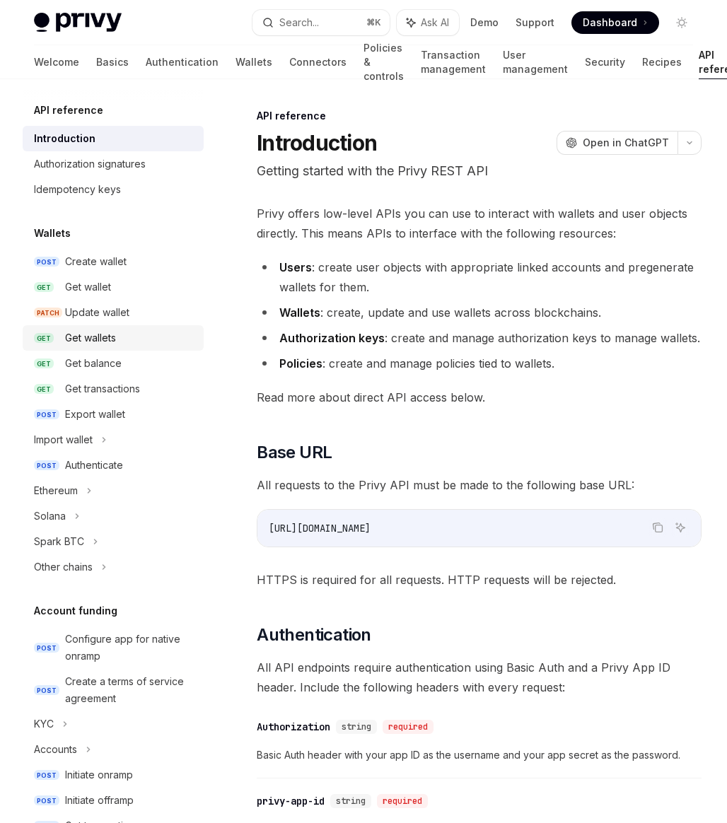
click at [110, 347] on link "GET Get wallets" at bounding box center [113, 337] width 181 height 25
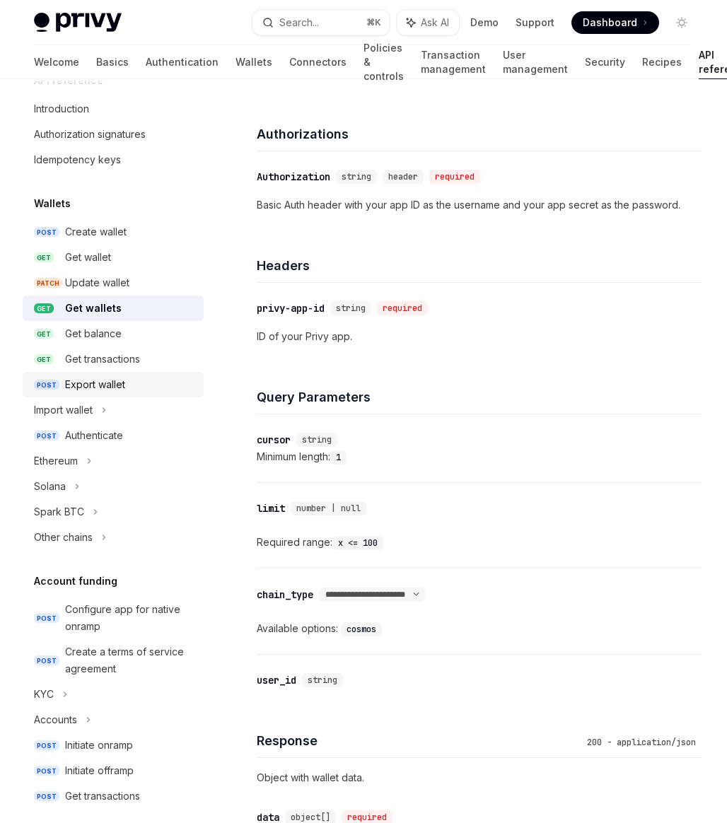
scroll to position [18, 0]
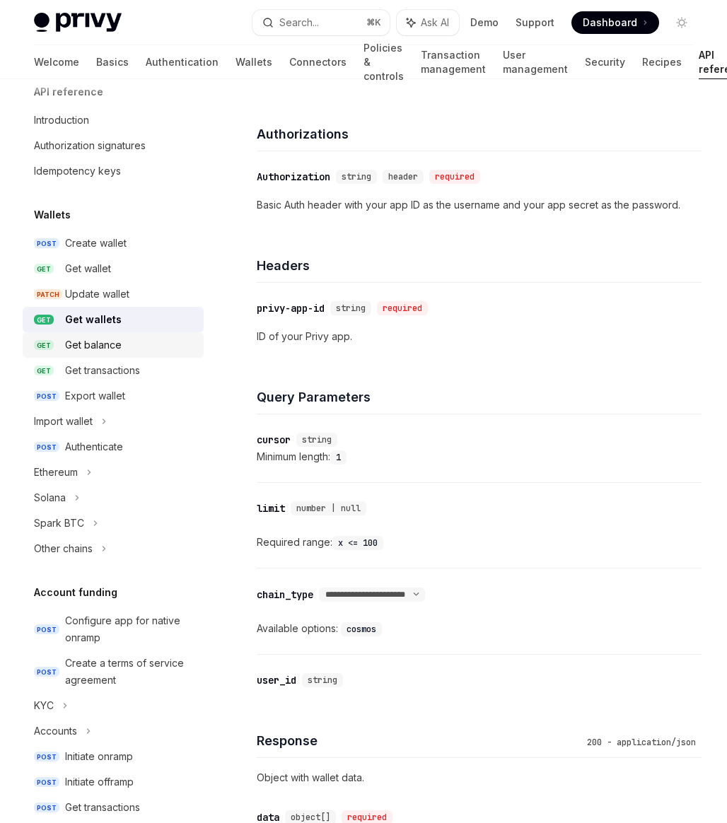
click at [73, 347] on div "Get balance" at bounding box center [93, 345] width 57 height 17
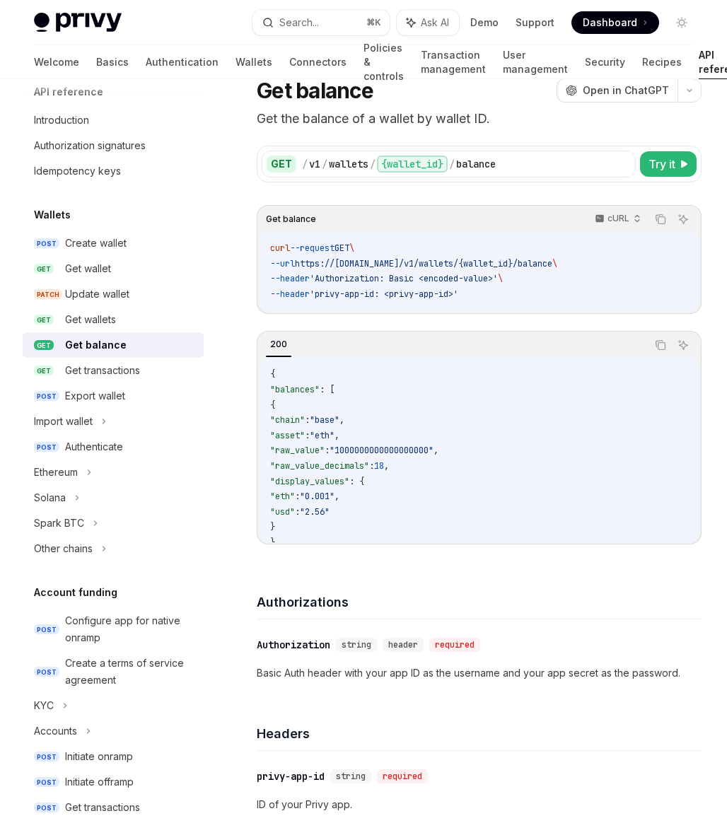
scroll to position [43, 0]
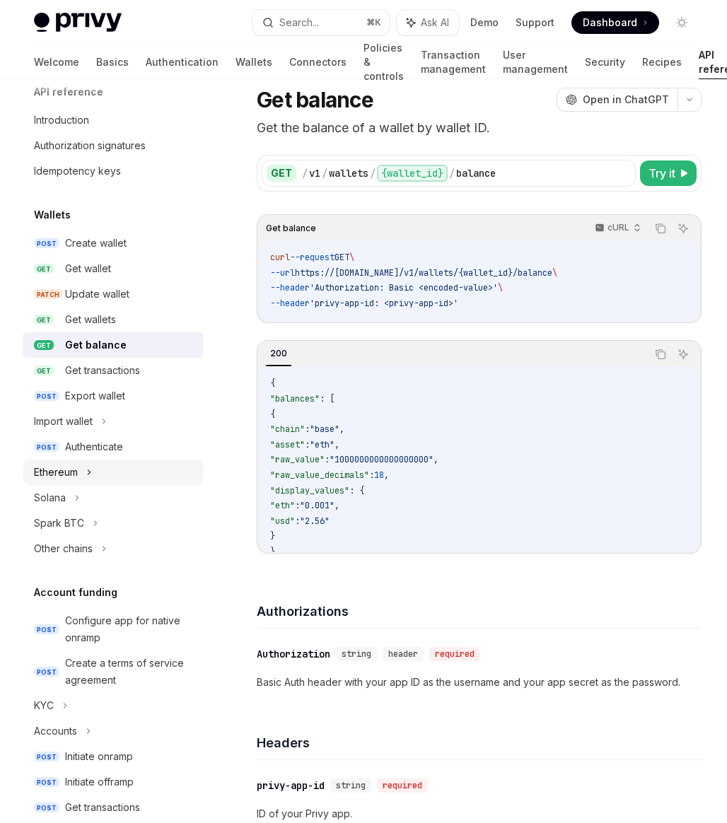
click at [127, 473] on div "Ethereum" at bounding box center [113, 472] width 181 height 25
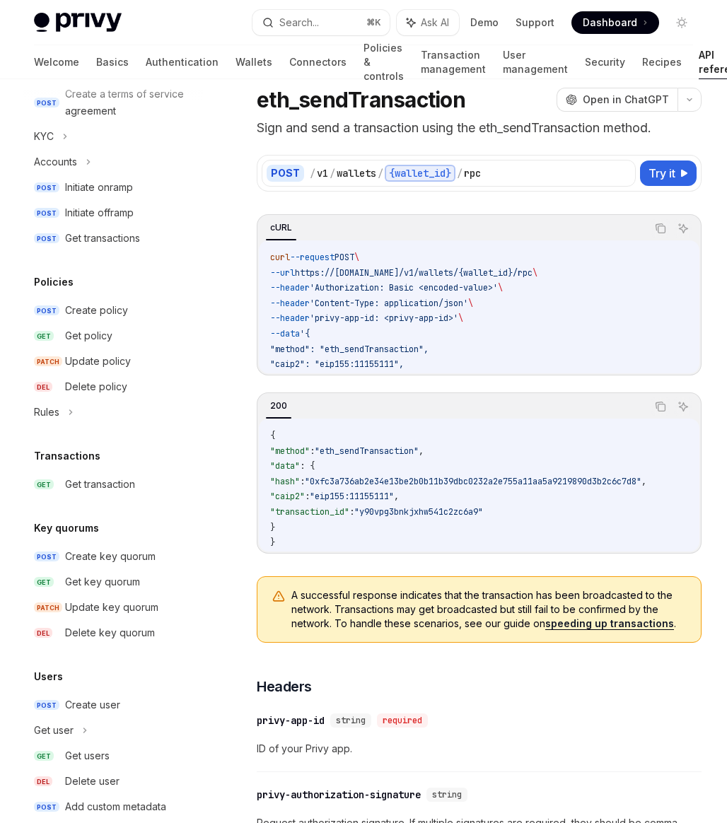
scroll to position [790, 0]
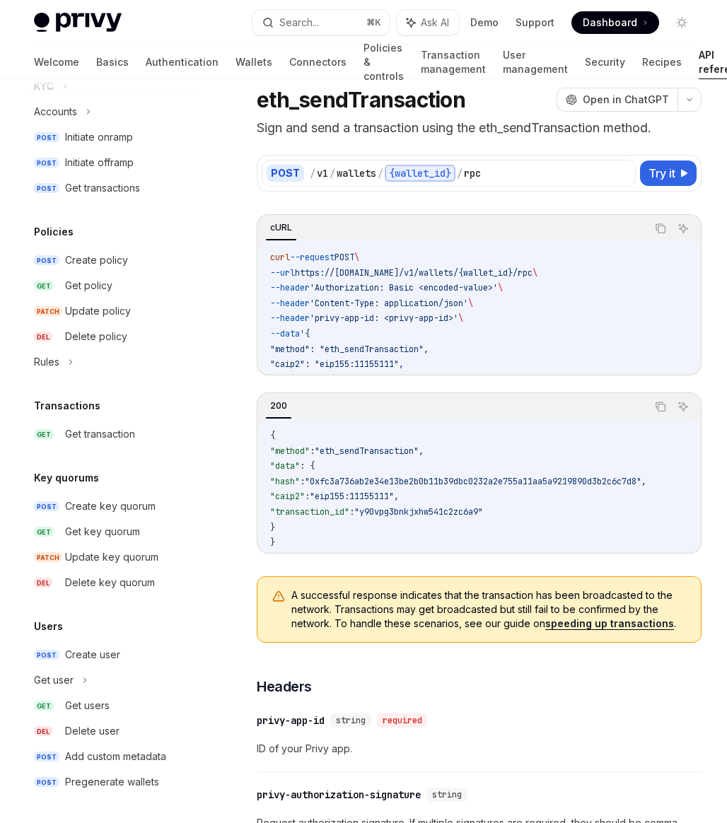
click at [77, 797] on div "API reference Introduction Authorization signatures Idempotency keys Wallets PO…" at bounding box center [125, 451] width 204 height 744
click at [77, 791] on link "POST Pregenerate wallets" at bounding box center [113, 781] width 181 height 25
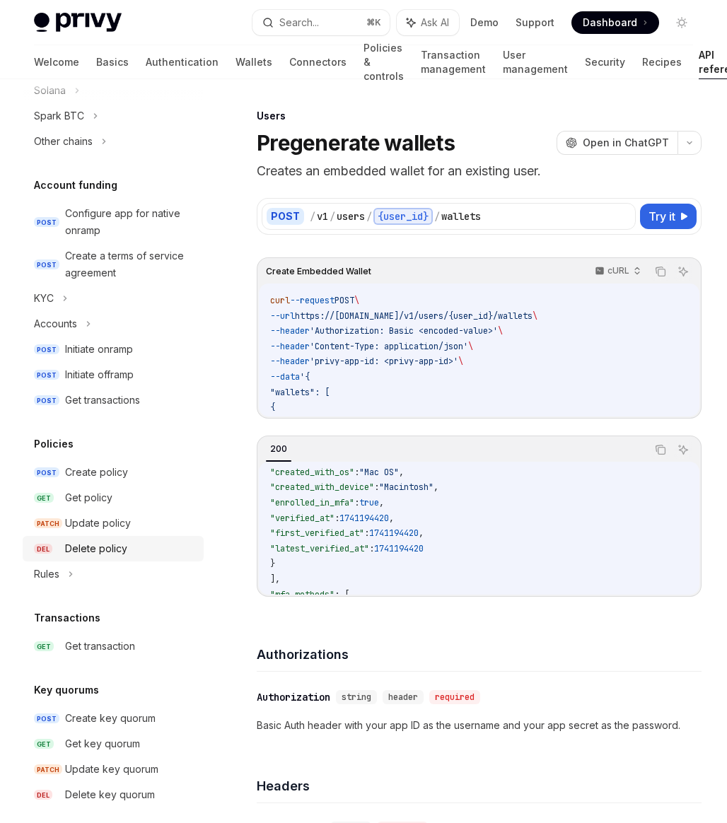
scroll to position [572, 0]
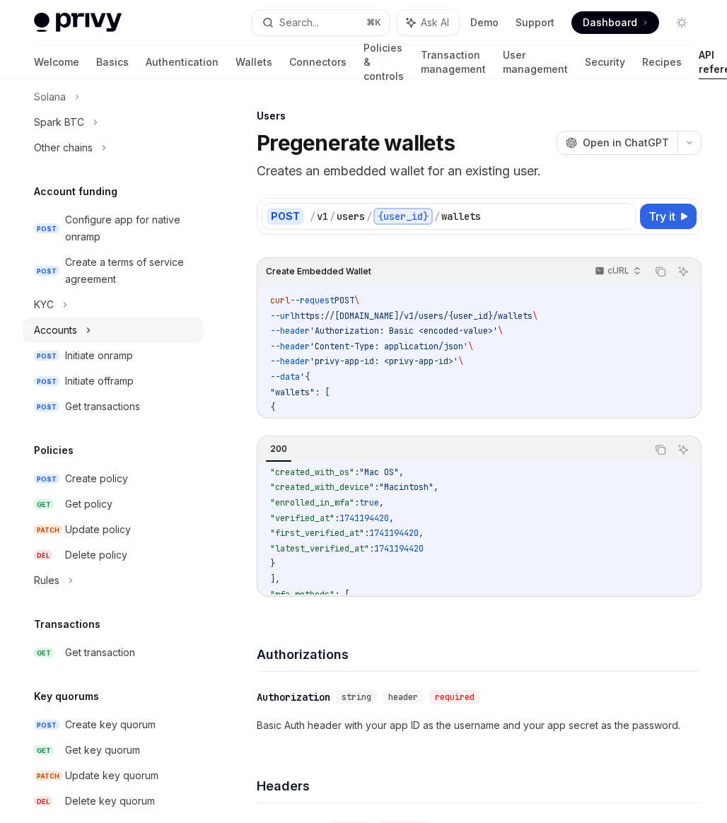
click at [63, 317] on div "Accounts" at bounding box center [113, 329] width 181 height 25
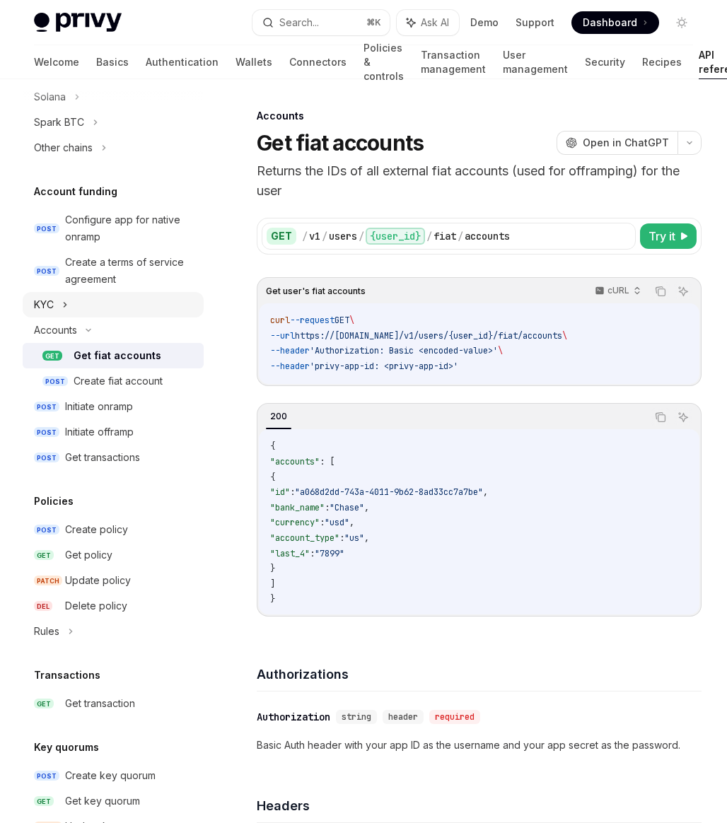
click at [63, 312] on icon at bounding box center [65, 304] width 6 height 17
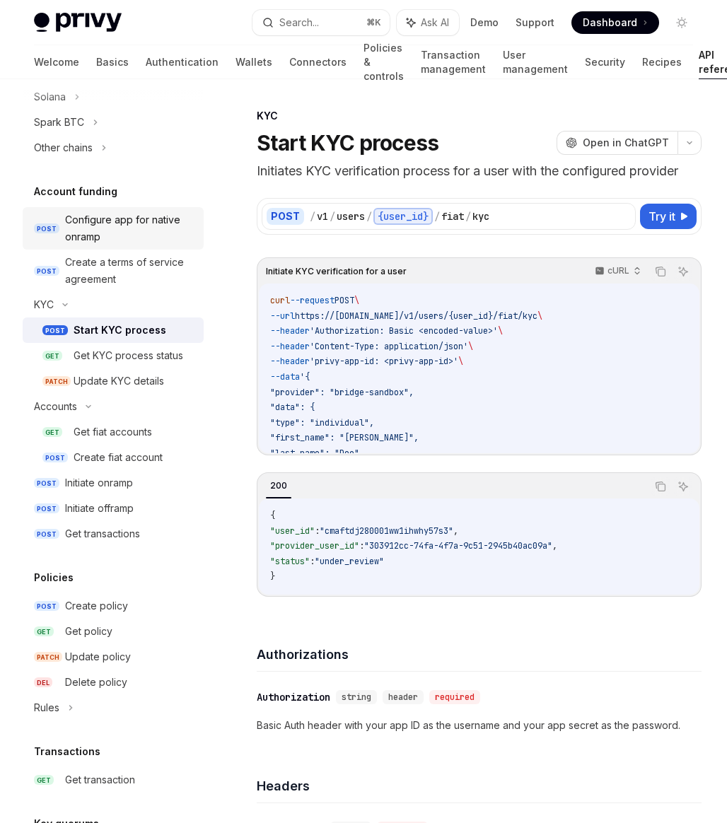
click at [152, 230] on div "Configure app for native onramp" at bounding box center [130, 228] width 130 height 34
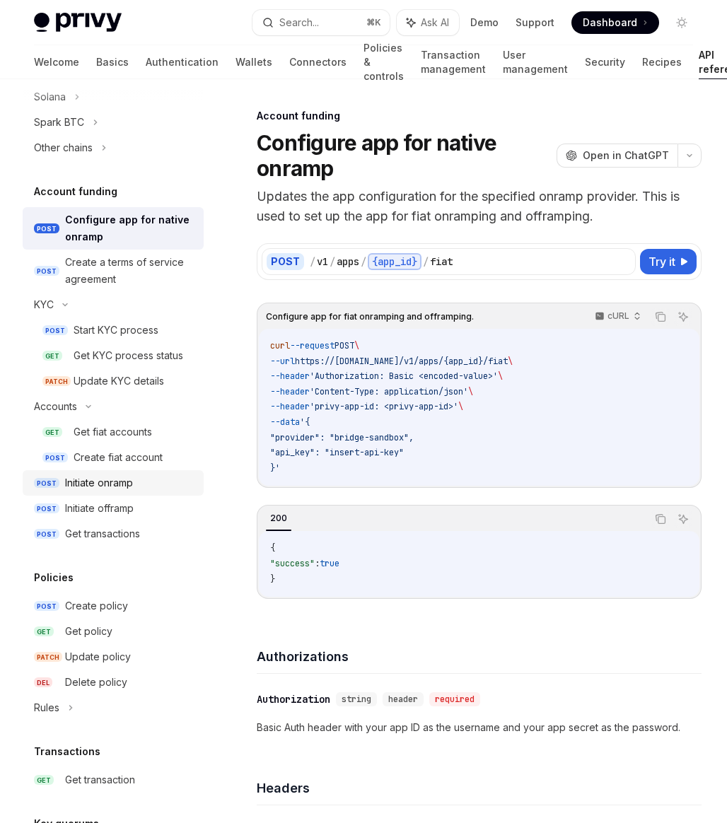
click at [115, 485] on div "Initiate onramp" at bounding box center [99, 482] width 68 height 17
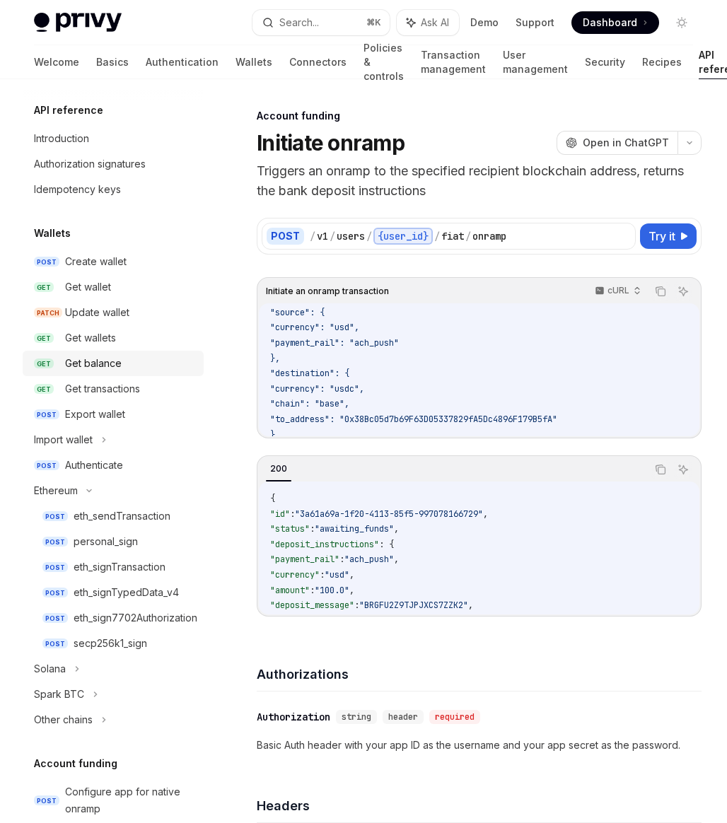
click at [108, 359] on div "Get balance" at bounding box center [93, 363] width 57 height 17
type textarea "*"
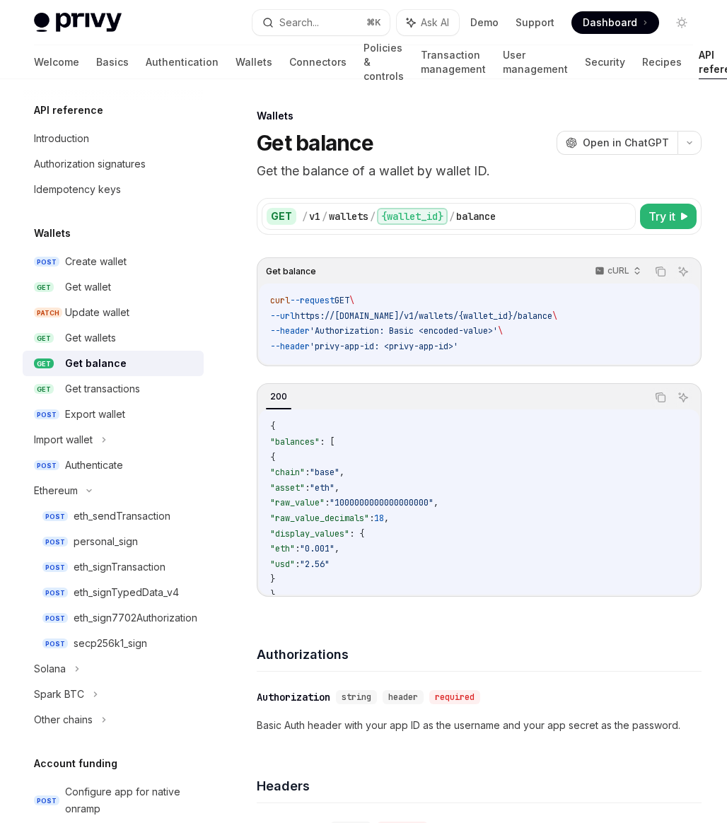
click at [510, 367] on div "Get balance cURL Copy Ask AI curl --request GET \ --url https://api.privy.io/v1…" at bounding box center [479, 426] width 445 height 339
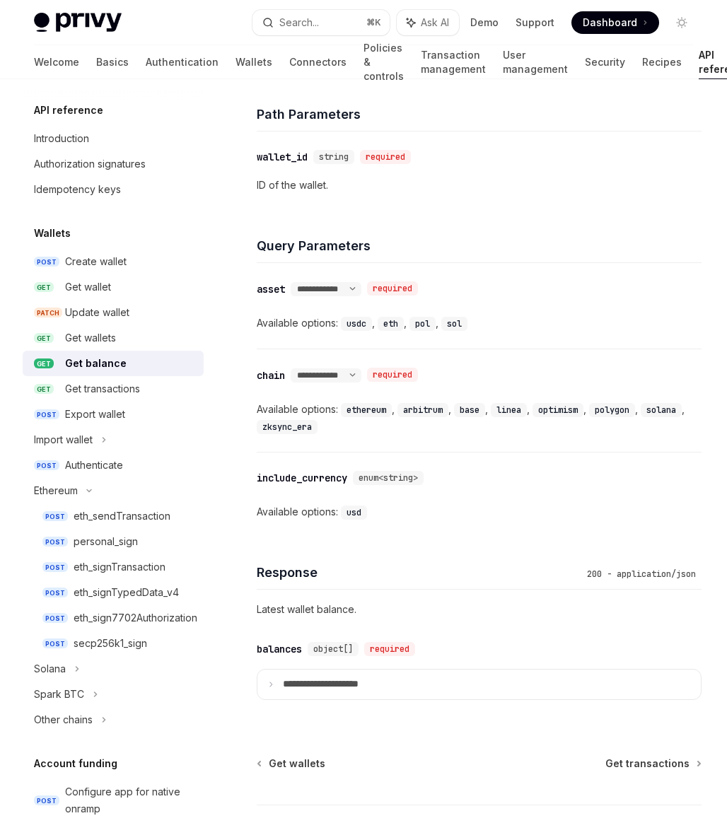
scroll to position [806, 0]
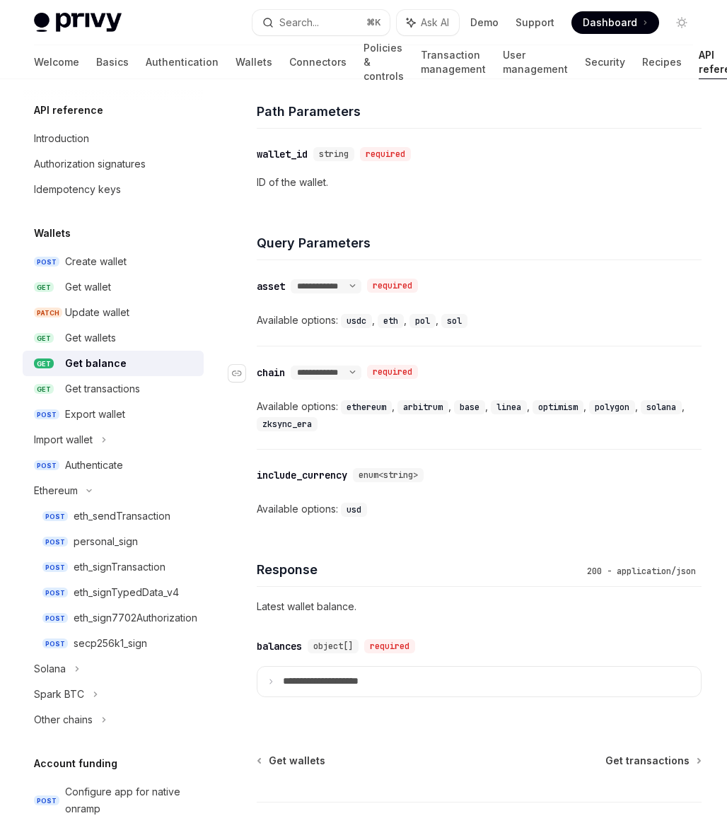
click at [360, 378] on div "**********" at bounding box center [326, 372] width 71 height 14
click at [361, 378] on div "**********" at bounding box center [326, 372] width 71 height 14
click at [361, 375] on select "**********" at bounding box center [326, 372] width 71 height 11
click at [356, 365] on div "**********" at bounding box center [326, 372] width 71 height 14
click at [356, 385] on div "**********" at bounding box center [479, 397] width 445 height 103
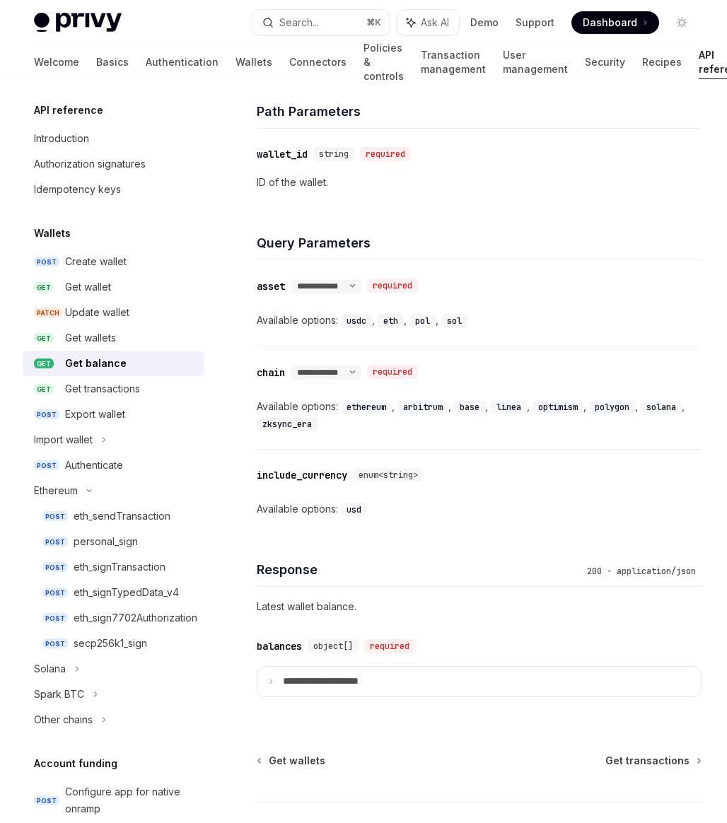
click at [368, 380] on div "**********" at bounding box center [479, 397] width 445 height 103
click at [367, 380] on div "**********" at bounding box center [479, 397] width 445 height 103
click at [361, 374] on select "**********" at bounding box center [326, 372] width 71 height 11
select select "*"
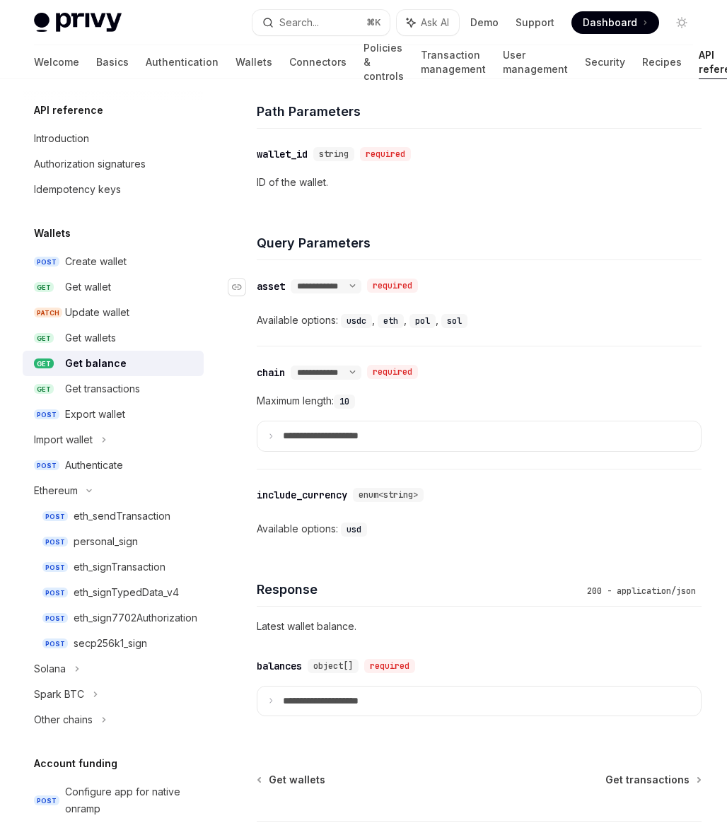
click at [335, 279] on div "**********" at bounding box center [326, 286] width 71 height 14
click at [311, 433] on p "**********" at bounding box center [332, 436] width 98 height 13
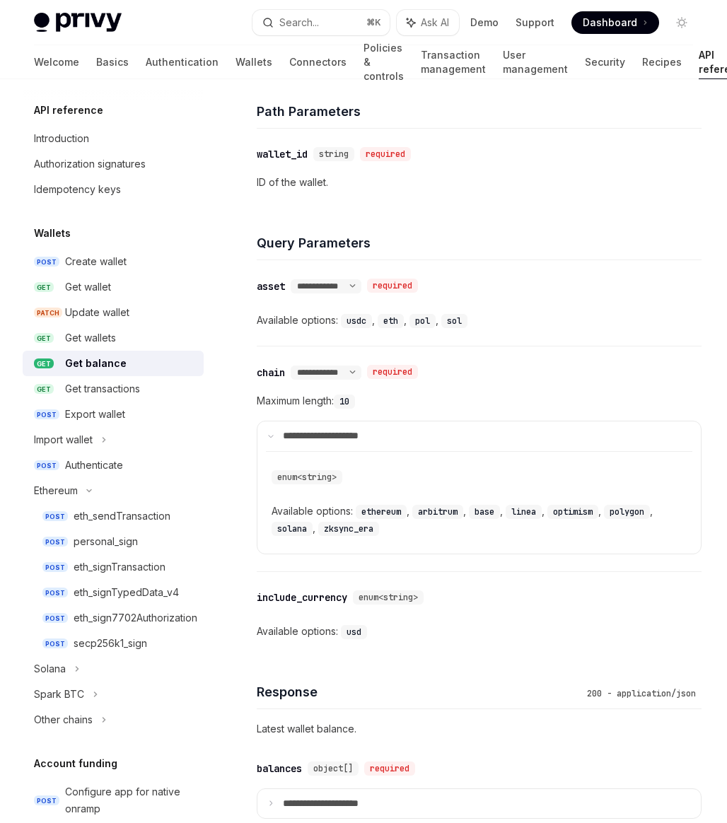
click at [340, 294] on div "**********" at bounding box center [479, 303] width 445 height 86
click at [341, 288] on select "**********" at bounding box center [326, 286] width 71 height 11
select select "*"
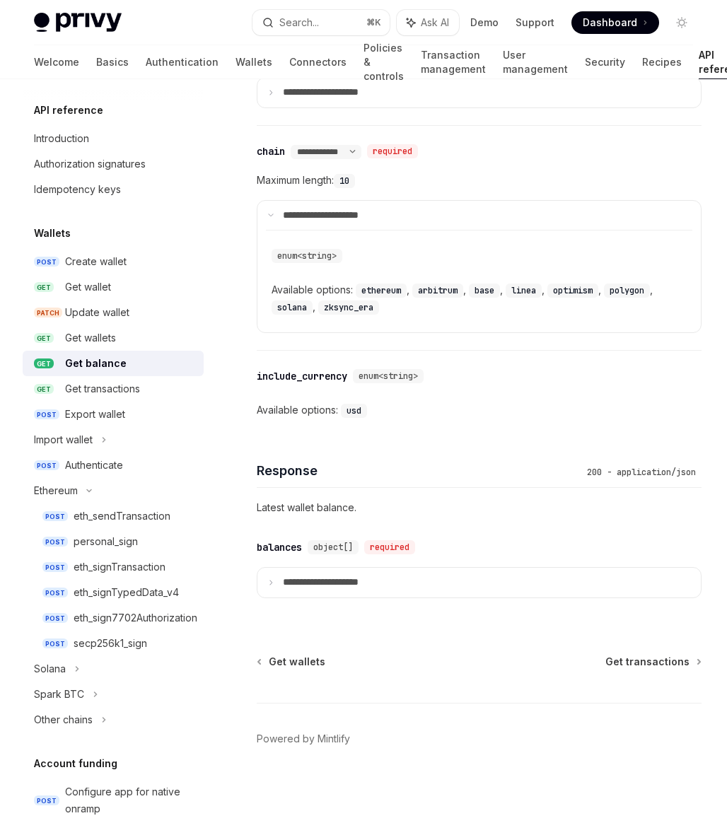
scroll to position [1062, 0]
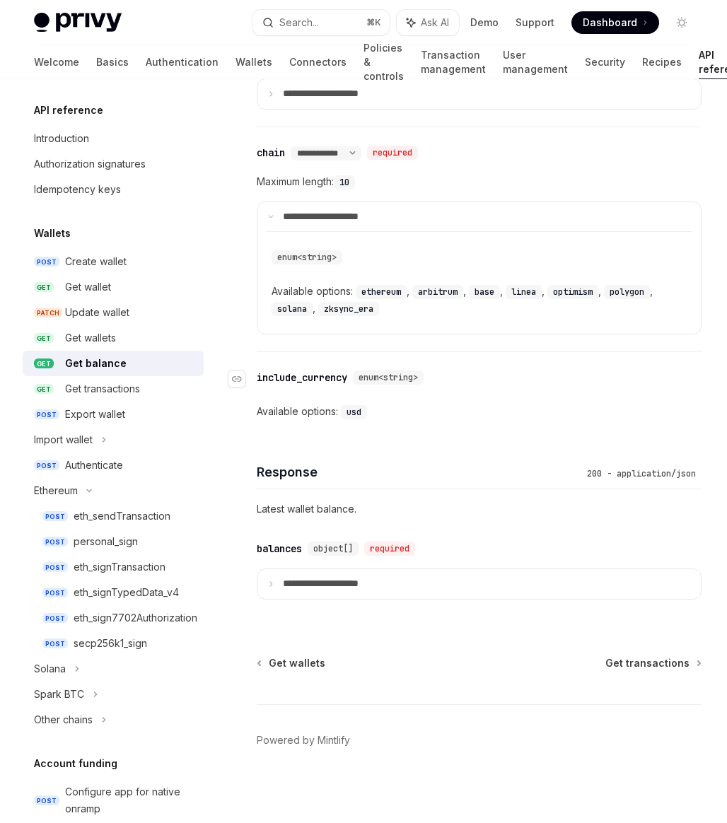
click at [300, 372] on div "include_currency" at bounding box center [302, 377] width 90 height 14
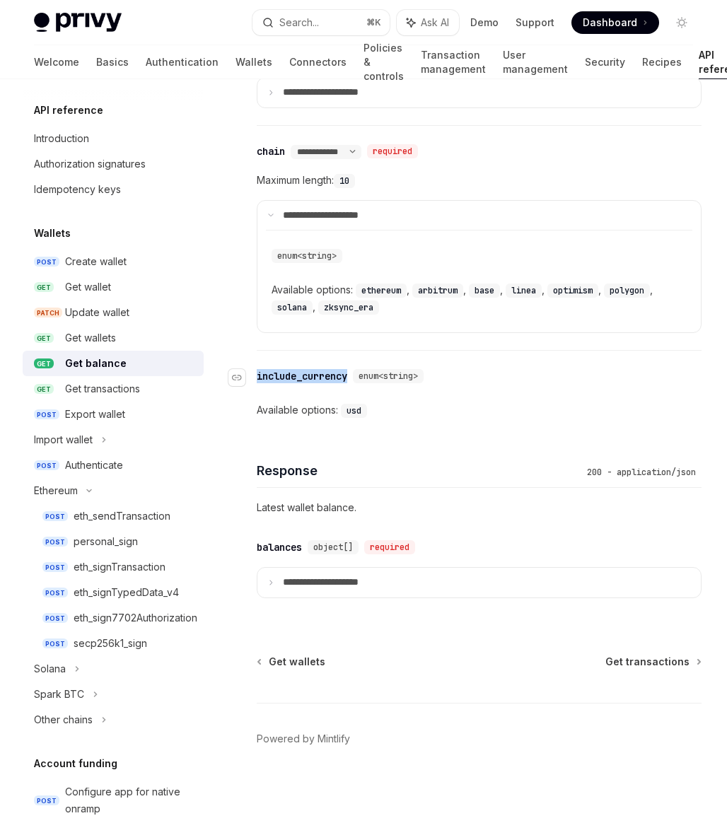
click at [300, 372] on div "include_currency" at bounding box center [302, 376] width 90 height 14
click at [438, 593] on summary "**********" at bounding box center [478, 583] width 443 height 30
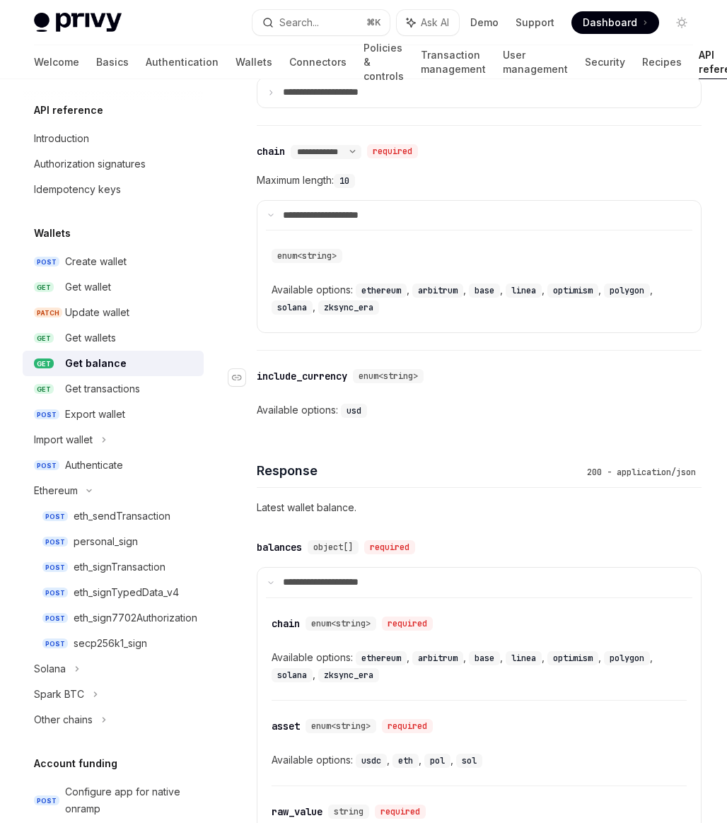
click at [305, 371] on div "include_currency" at bounding box center [302, 376] width 90 height 14
copy div "include_currency"
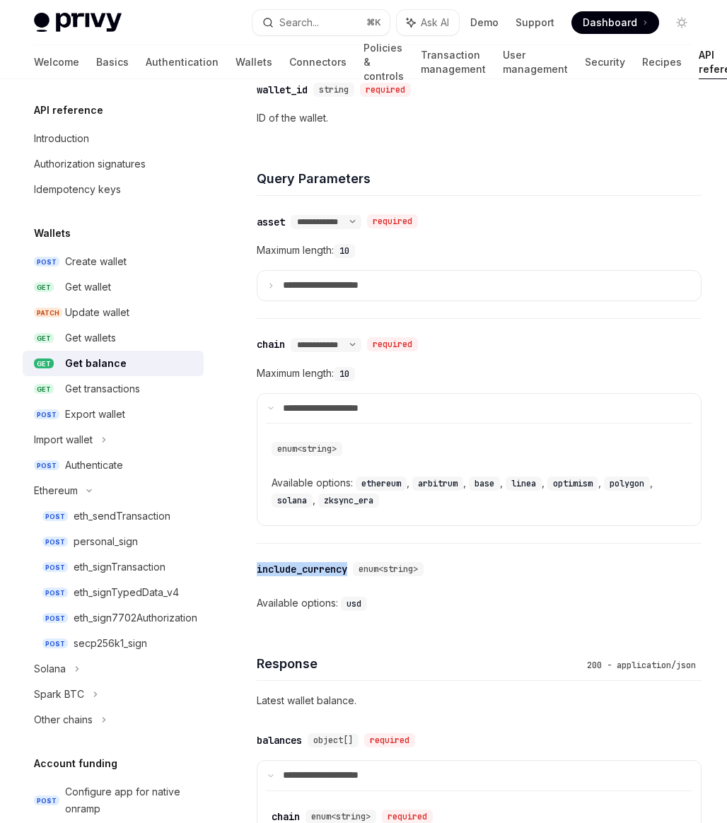
scroll to position [866, 0]
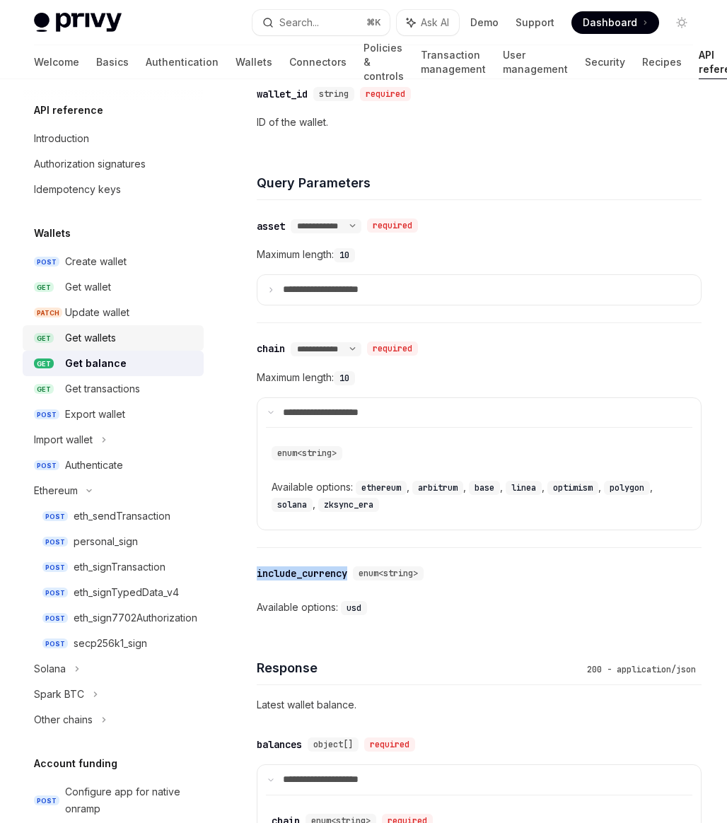
click at [112, 339] on div "Get wallets" at bounding box center [90, 337] width 51 height 17
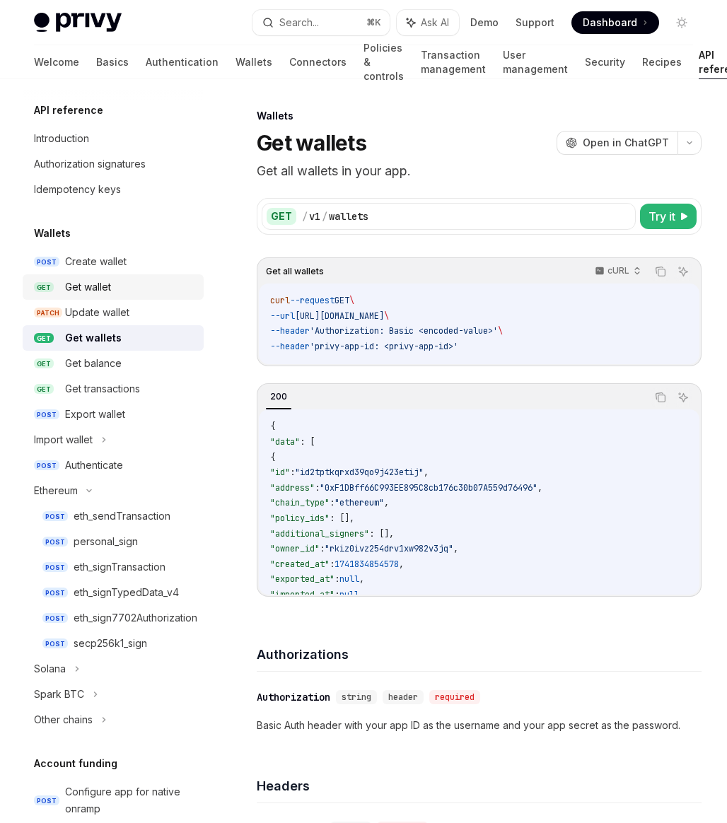
click at [116, 288] on div "Get wallet" at bounding box center [130, 287] width 130 height 17
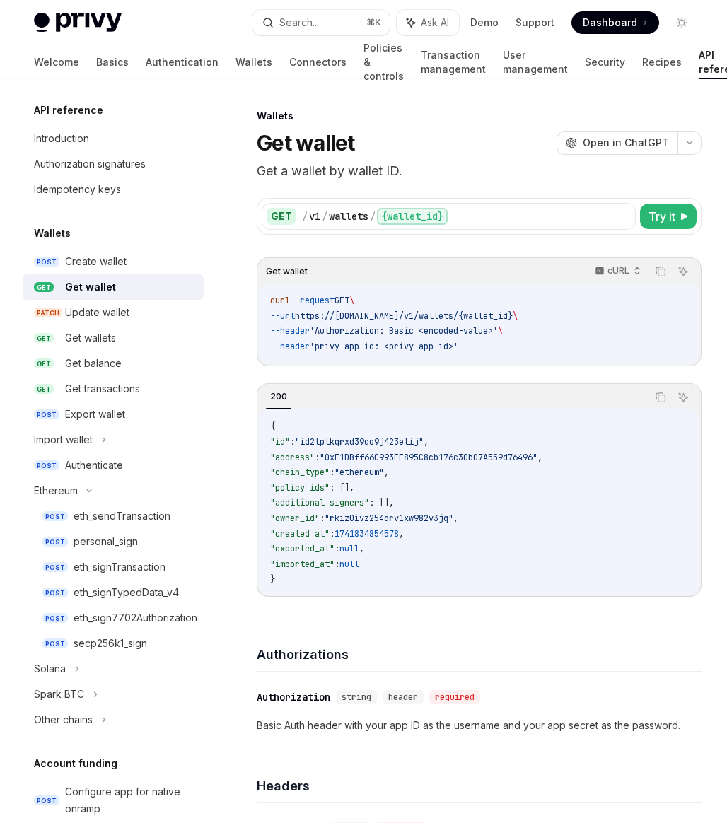
click at [395, 491] on code "{ "id" : "id2tptkqrxd39qo9j423etij" , "address" : "0xF1DBff66C993EE895C8cb176c3…" at bounding box center [479, 503] width 418 height 168
click at [94, 365] on div "Get balance" at bounding box center [93, 363] width 57 height 17
click at [91, 365] on div "Get balance" at bounding box center [93, 363] width 57 height 17
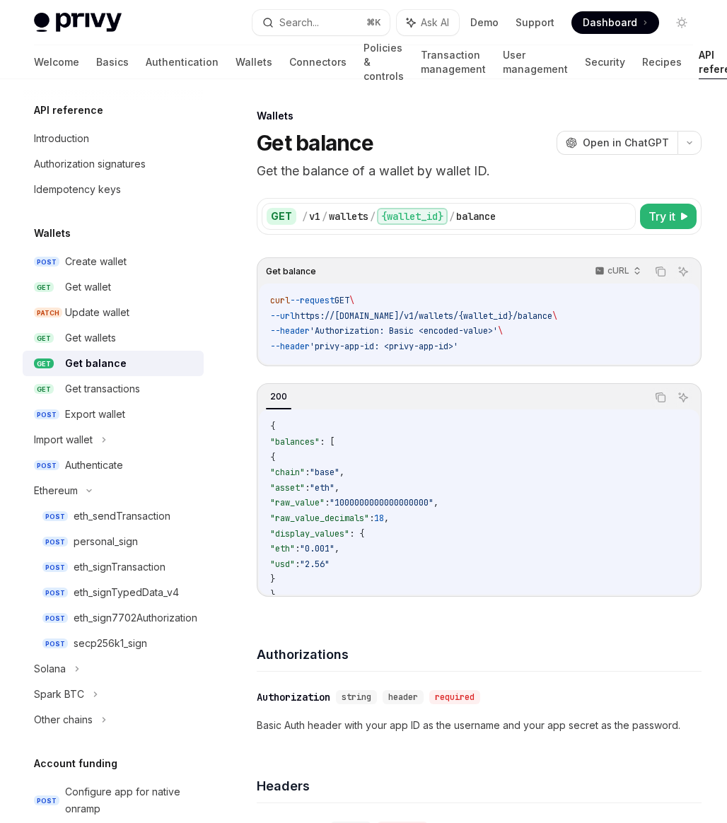
type textarea "*"
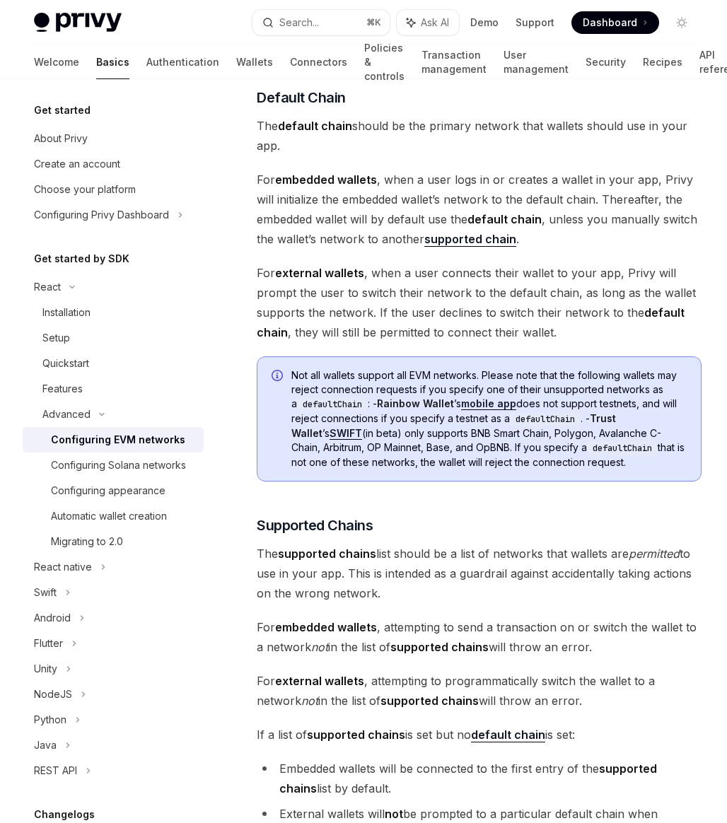
scroll to position [524, 0]
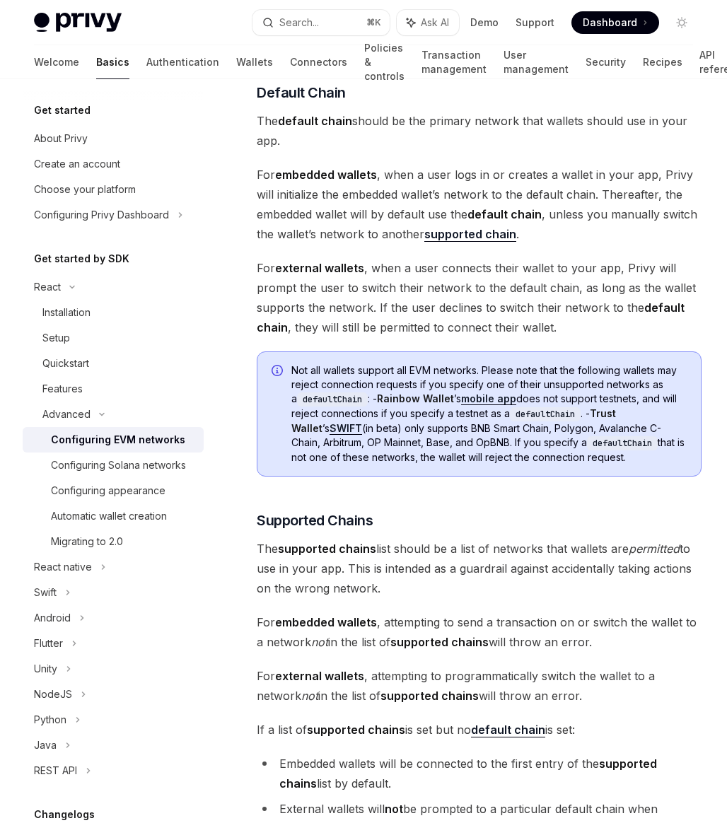
click at [141, 41] on div "Privy Docs home page Search... ⌘ K Ask AI Demo Support Dashboard Dashboard Sear…" at bounding box center [363, 22] width 659 height 45
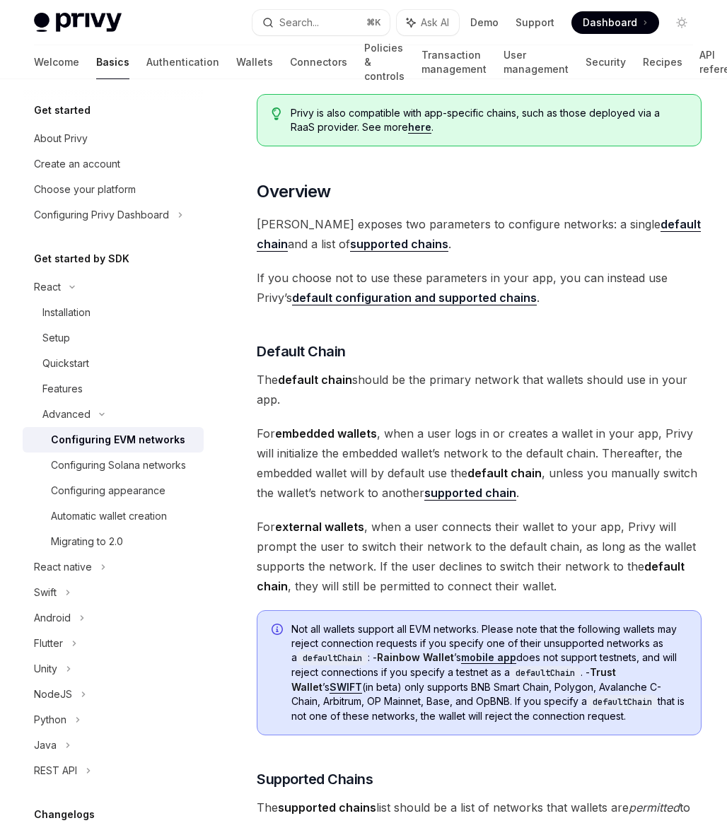
scroll to position [257, 0]
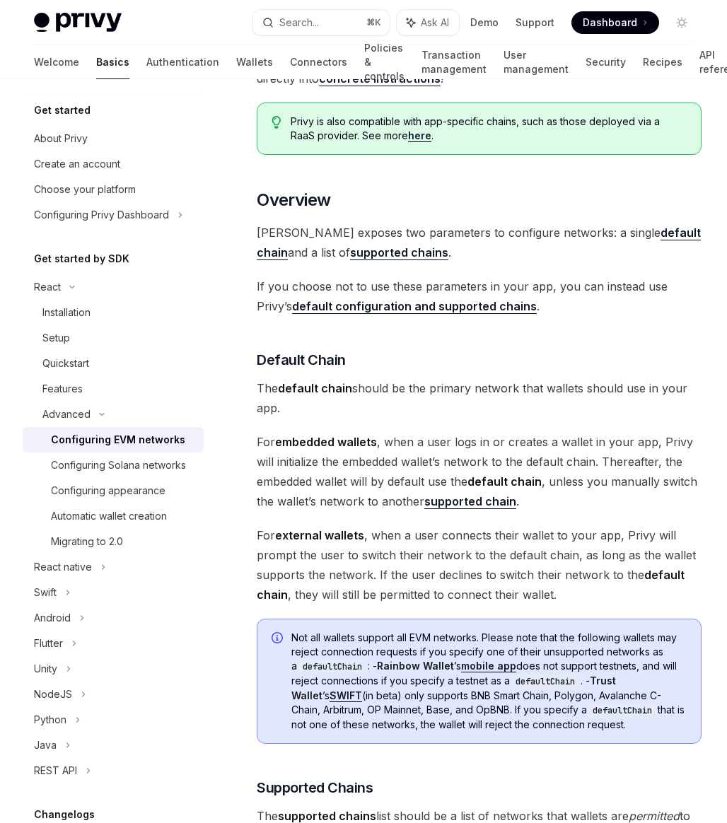
click at [428, 299] on link "default configuration and supported chains" at bounding box center [414, 306] width 245 height 15
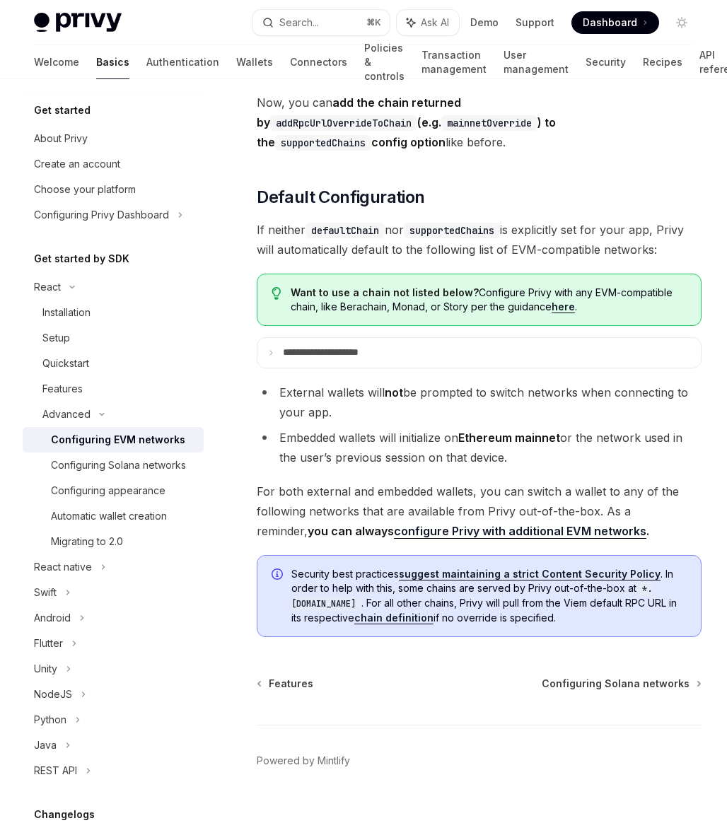
scroll to position [3656, 0]
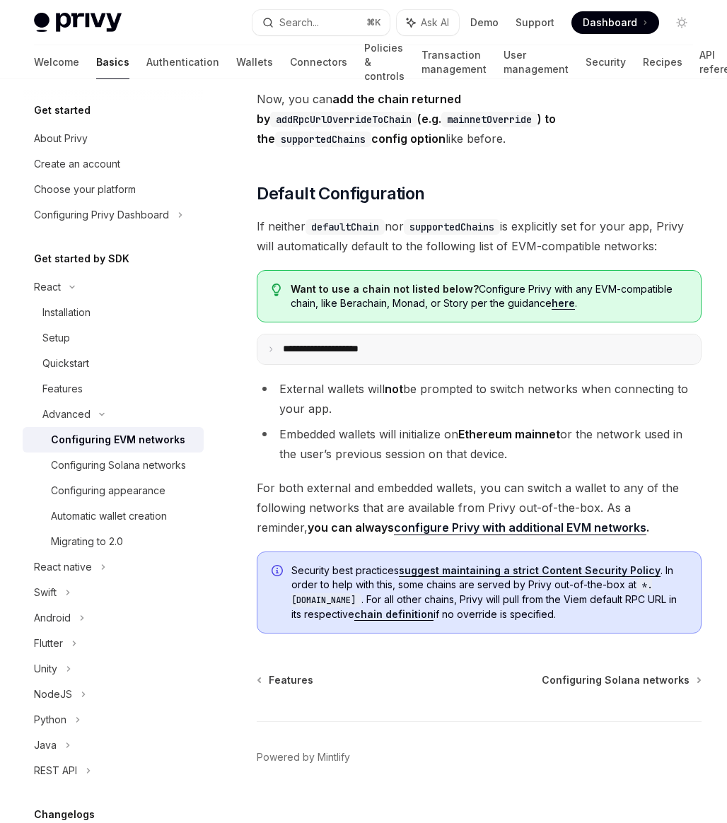
click at [419, 334] on summary "**********" at bounding box center [478, 349] width 443 height 30
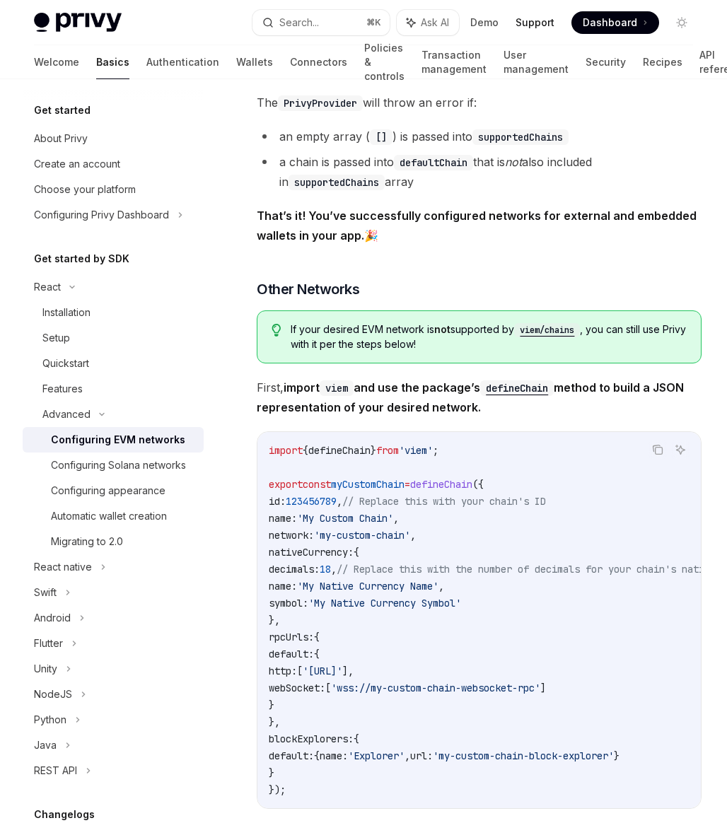
scroll to position [2188, 0]
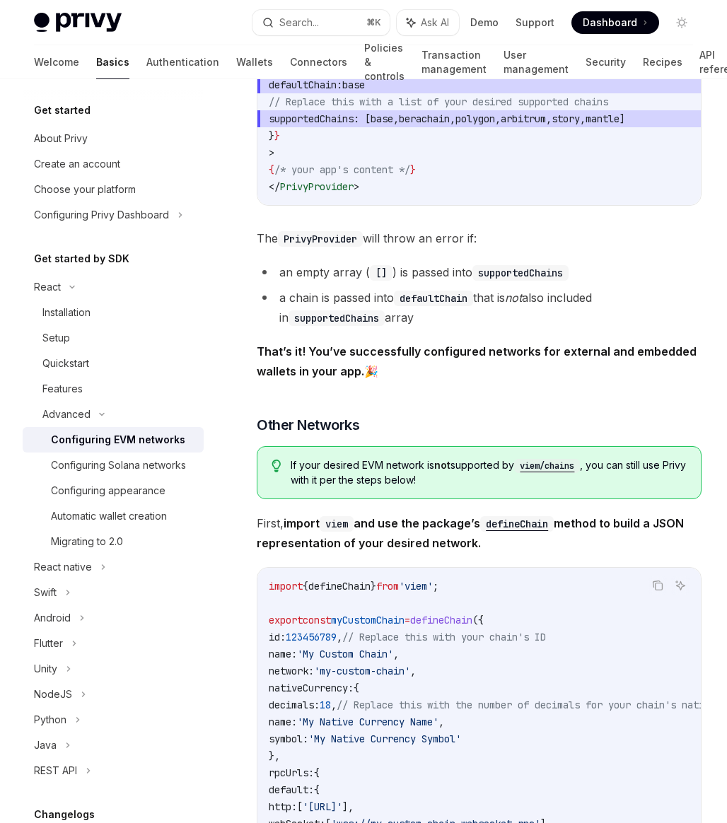
click at [390, 487] on span "If your desired EVM network is not supported by viem/chains , you can still use…" at bounding box center [489, 472] width 396 height 29
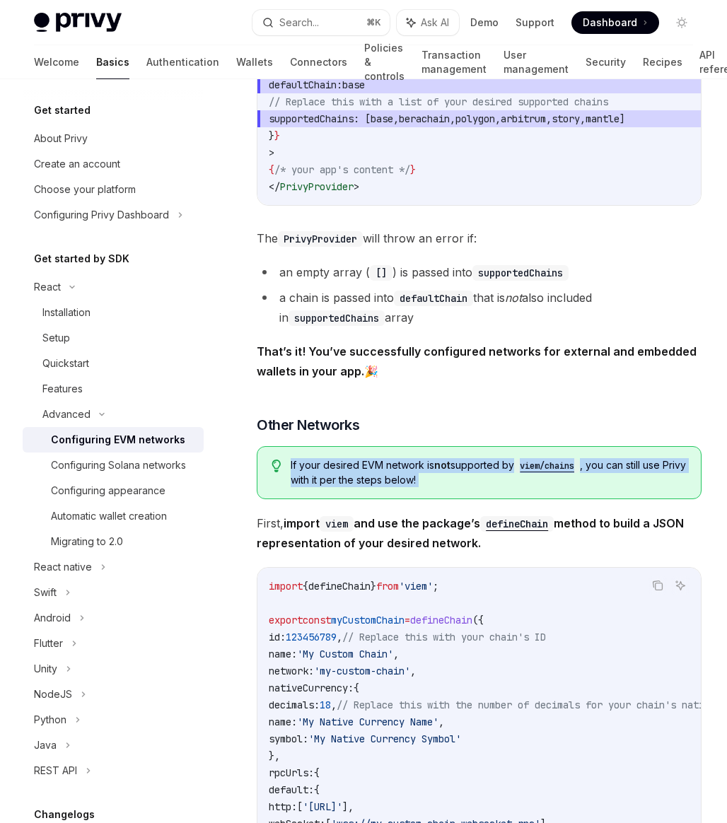
click at [390, 487] on span "If your desired EVM network is not supported by viem/chains , you can still use…" at bounding box center [489, 472] width 396 height 29
click at [421, 519] on div "Privy is compatible with any EVM-compatible chain, and makes it easy to configu…" at bounding box center [479, 389] width 445 height 4799
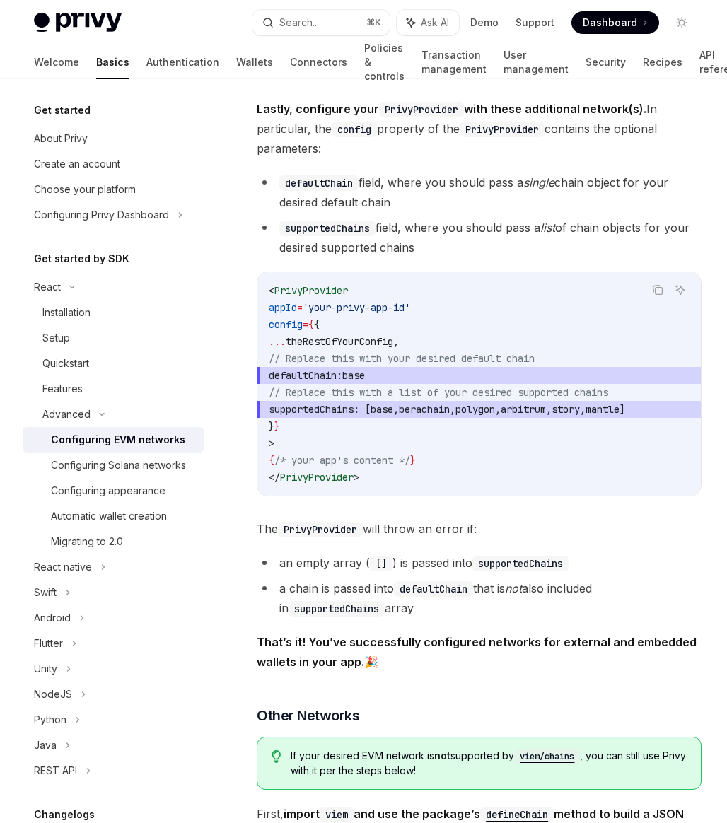
scroll to position [0, 3]
click at [399, 416] on span "," at bounding box center [396, 409] width 6 height 13
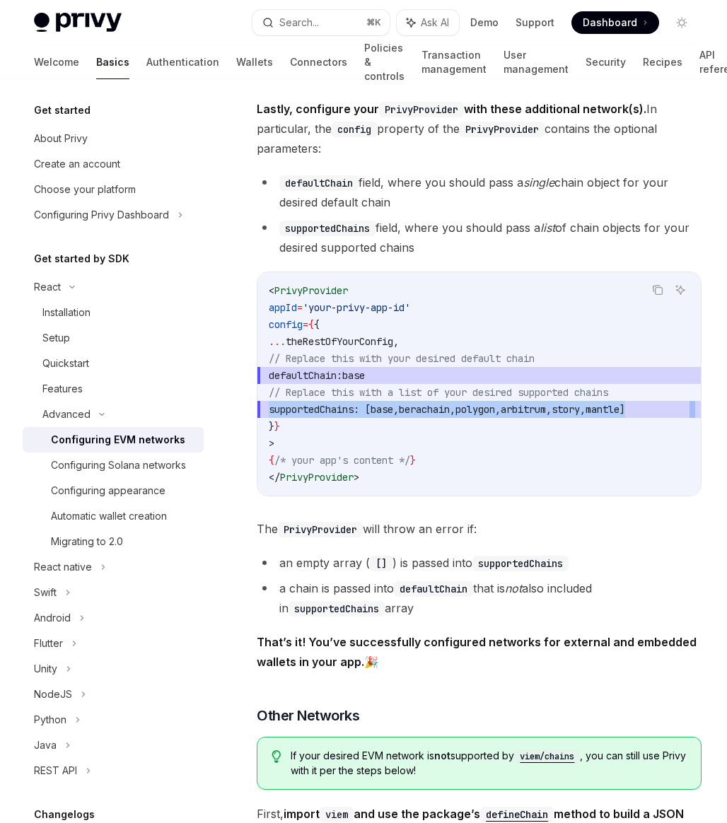
click at [399, 416] on span "," at bounding box center [396, 409] width 6 height 13
click at [373, 404] on span "supportedChains : [ base , berachain , polygon , arbitrum , story , mantle ]" at bounding box center [479, 409] width 421 height 17
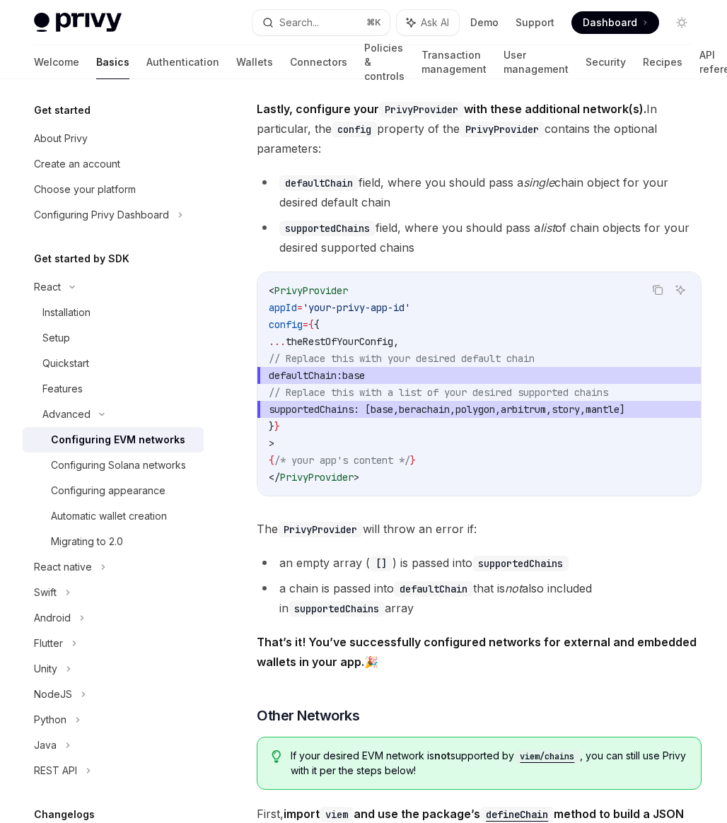
click at [353, 415] on span "supportedChains" at bounding box center [311, 409] width 85 height 13
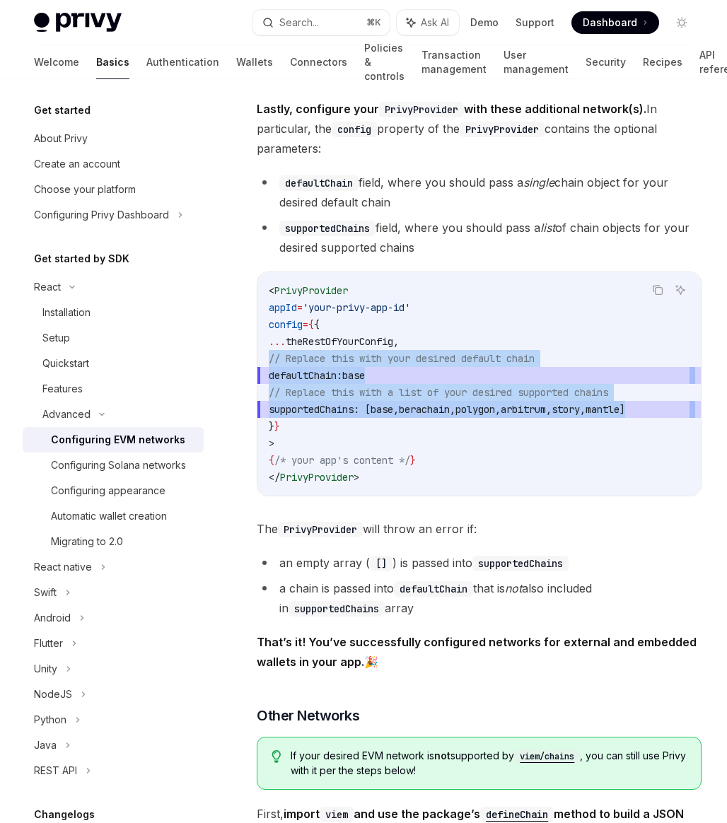
scroll to position [0, 0]
drag, startPoint x: 392, startPoint y: 415, endPoint x: 264, endPoint y: 368, distance: 136.4
click at [264, 368] on div "< PrivyProvider appId = 'your-privy-app-id' config = { { ... theRestOfYourConfi…" at bounding box center [478, 383] width 443 height 223
copy code "// Replace this with your desired default chain defaultChain: base // Replace t…"
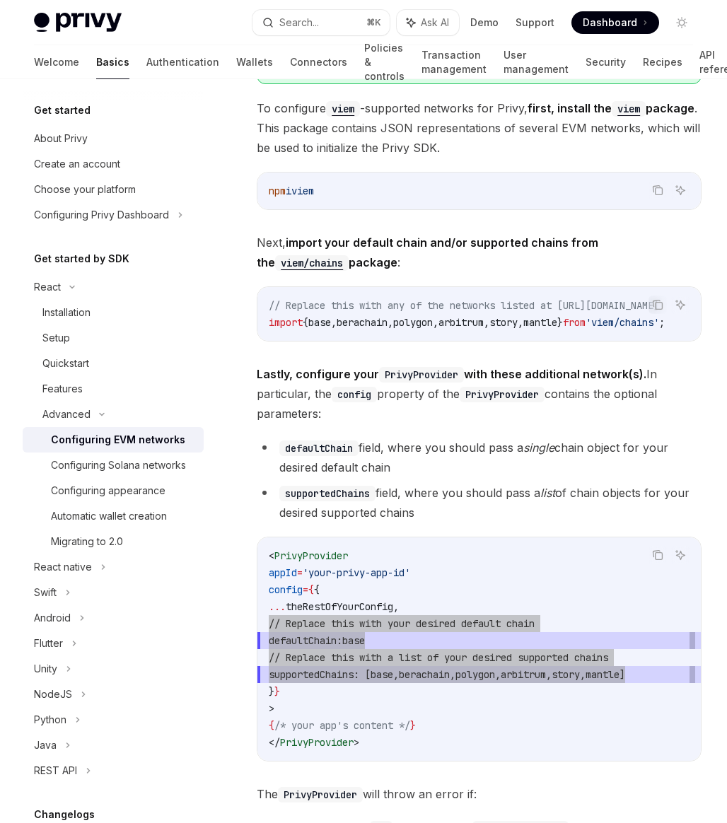
scroll to position [0, 249]
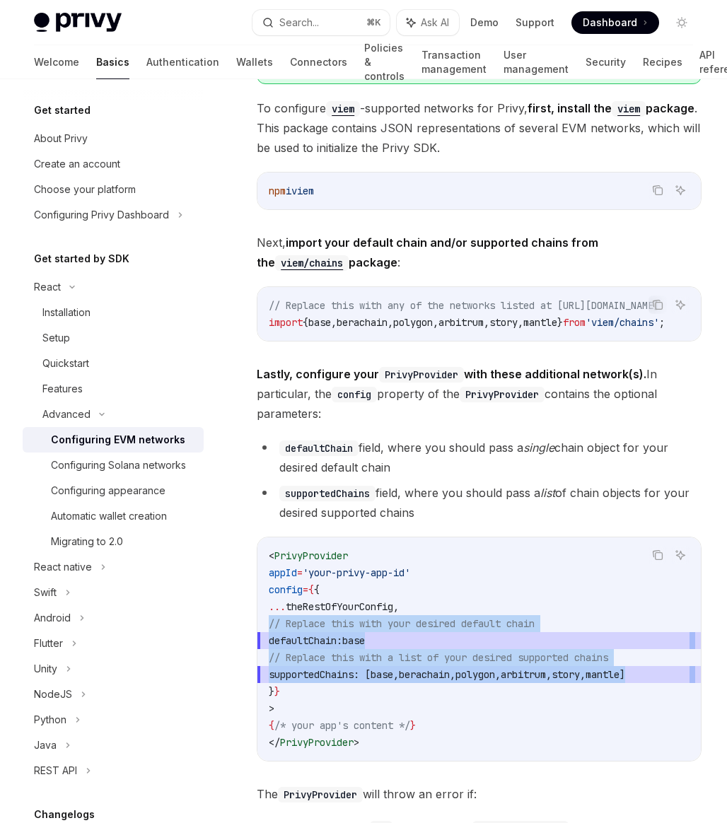
click at [525, 308] on span "// Replace this with any of the networks listed at https://github.com/wevm/viem…" at bounding box center [464, 305] width 390 height 13
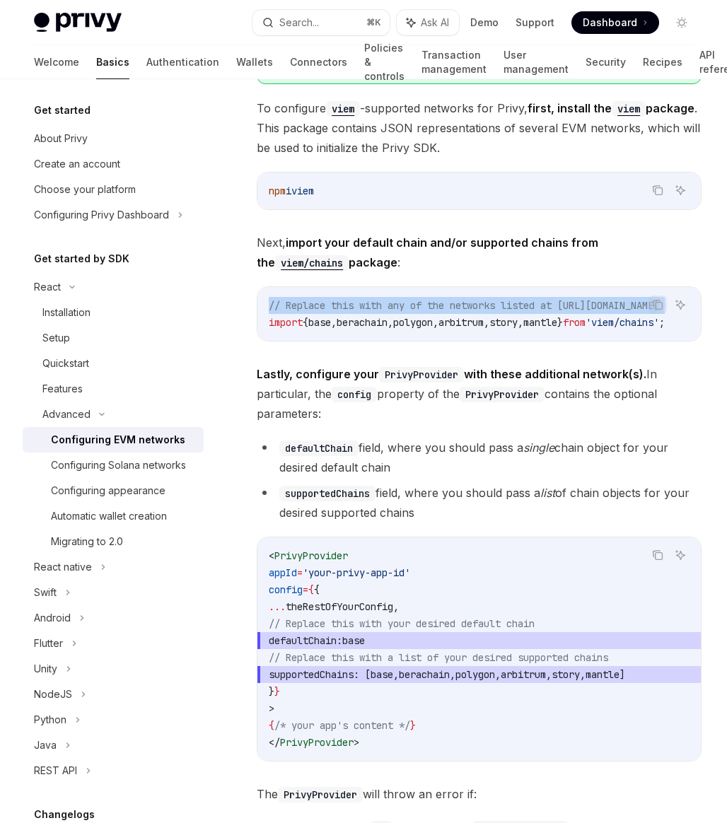
click at [525, 308] on span "// Replace this with any of the networks listed at https://github.com/wevm/viem…" at bounding box center [464, 305] width 390 height 13
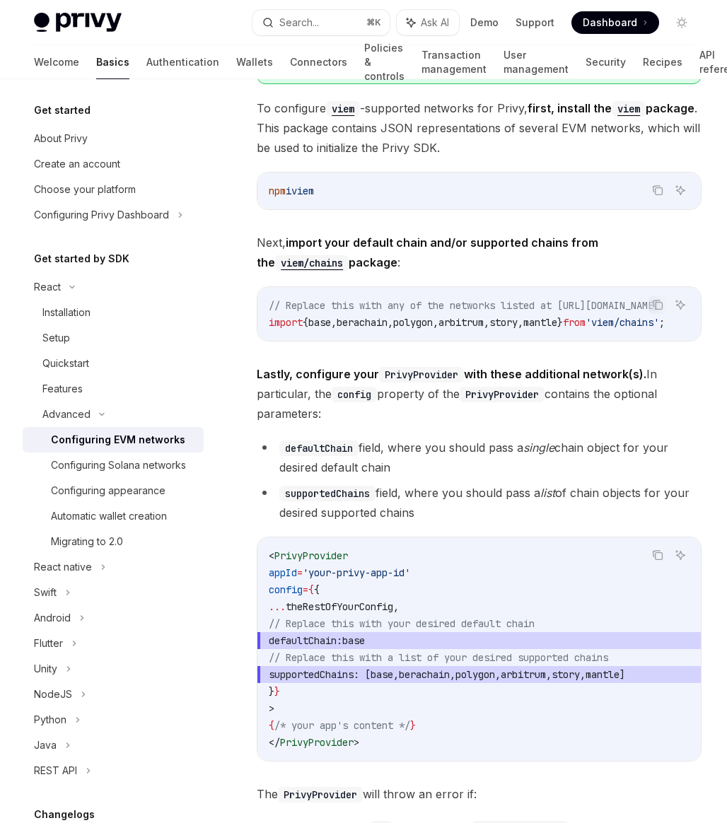
click at [532, 320] on code "// Replace this with any of the networks listed at https://github.com/wevm/viem…" at bounding box center [484, 314] width 430 height 34
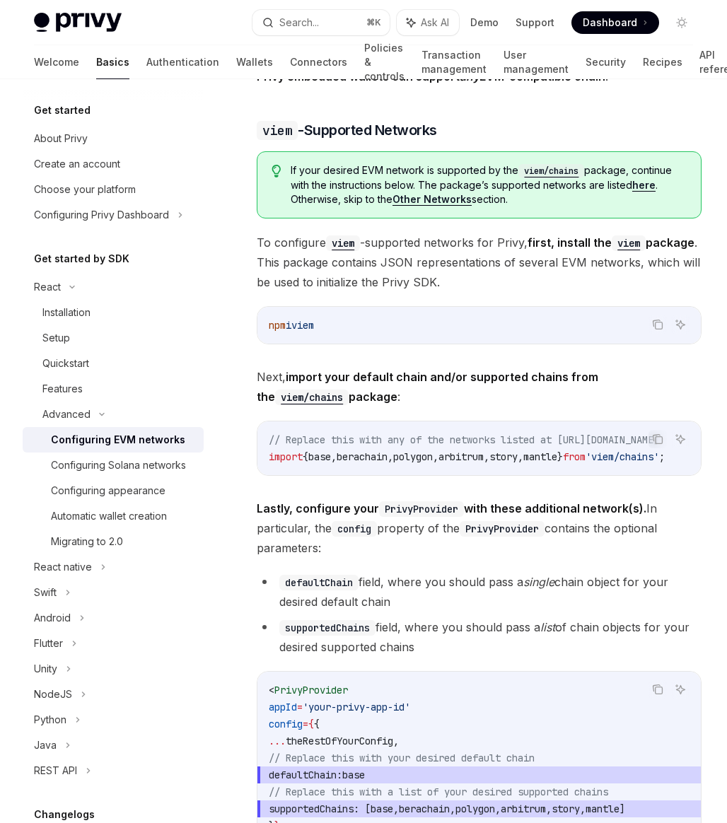
click at [563, 455] on span "from" at bounding box center [574, 456] width 23 height 13
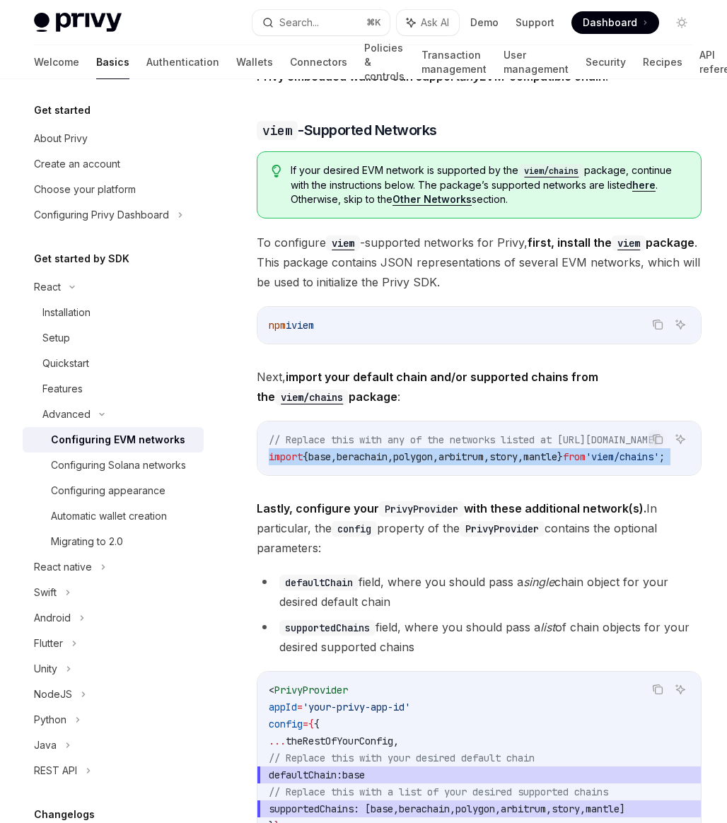
click at [563, 455] on span "from" at bounding box center [574, 456] width 23 height 13
copy div "import { base , berachain , polygon , arbitrum , story , mantle } from 'viem/ch…"
